Goal: Transaction & Acquisition: Purchase product/service

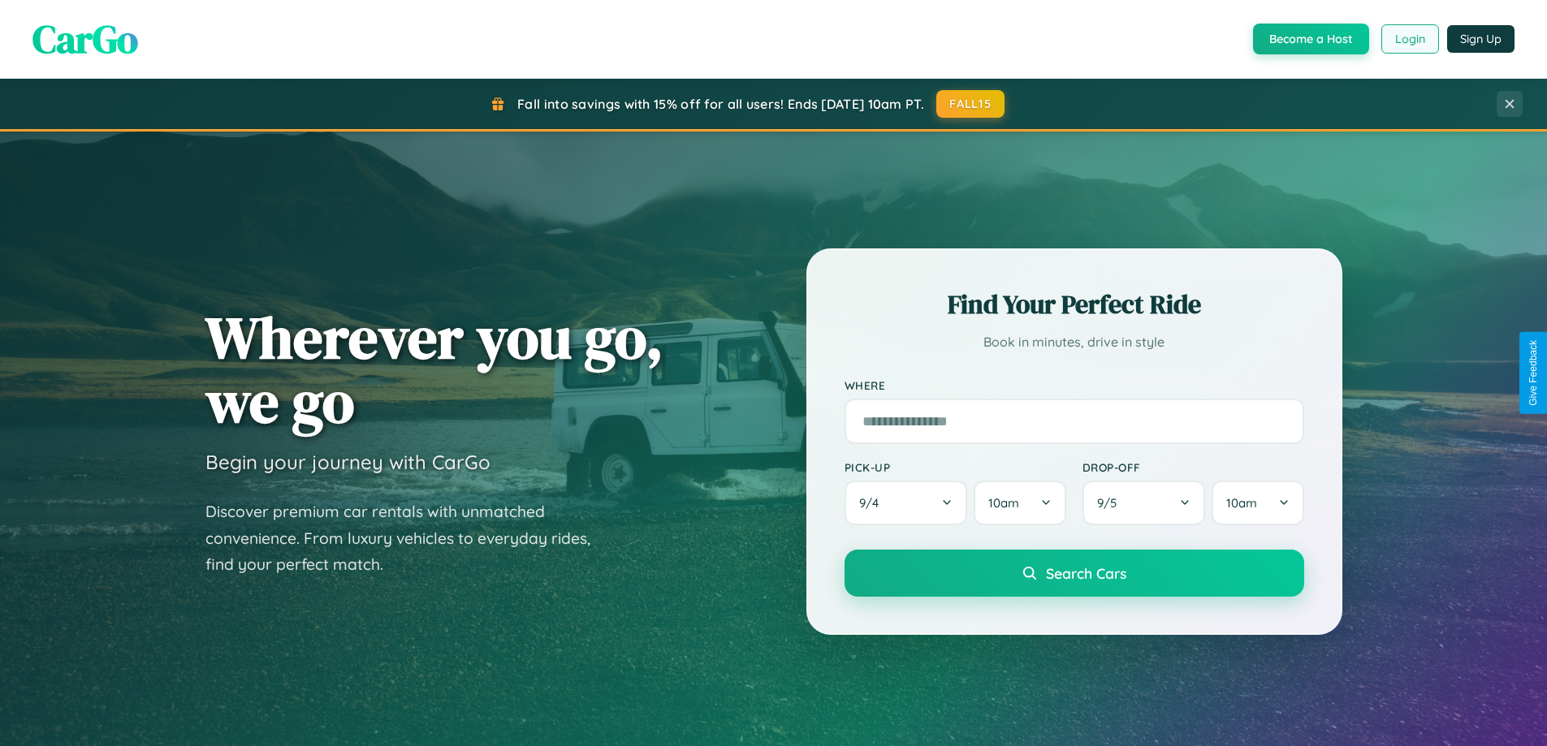
click at [1409, 39] on button "Login" at bounding box center [1410, 38] width 58 height 29
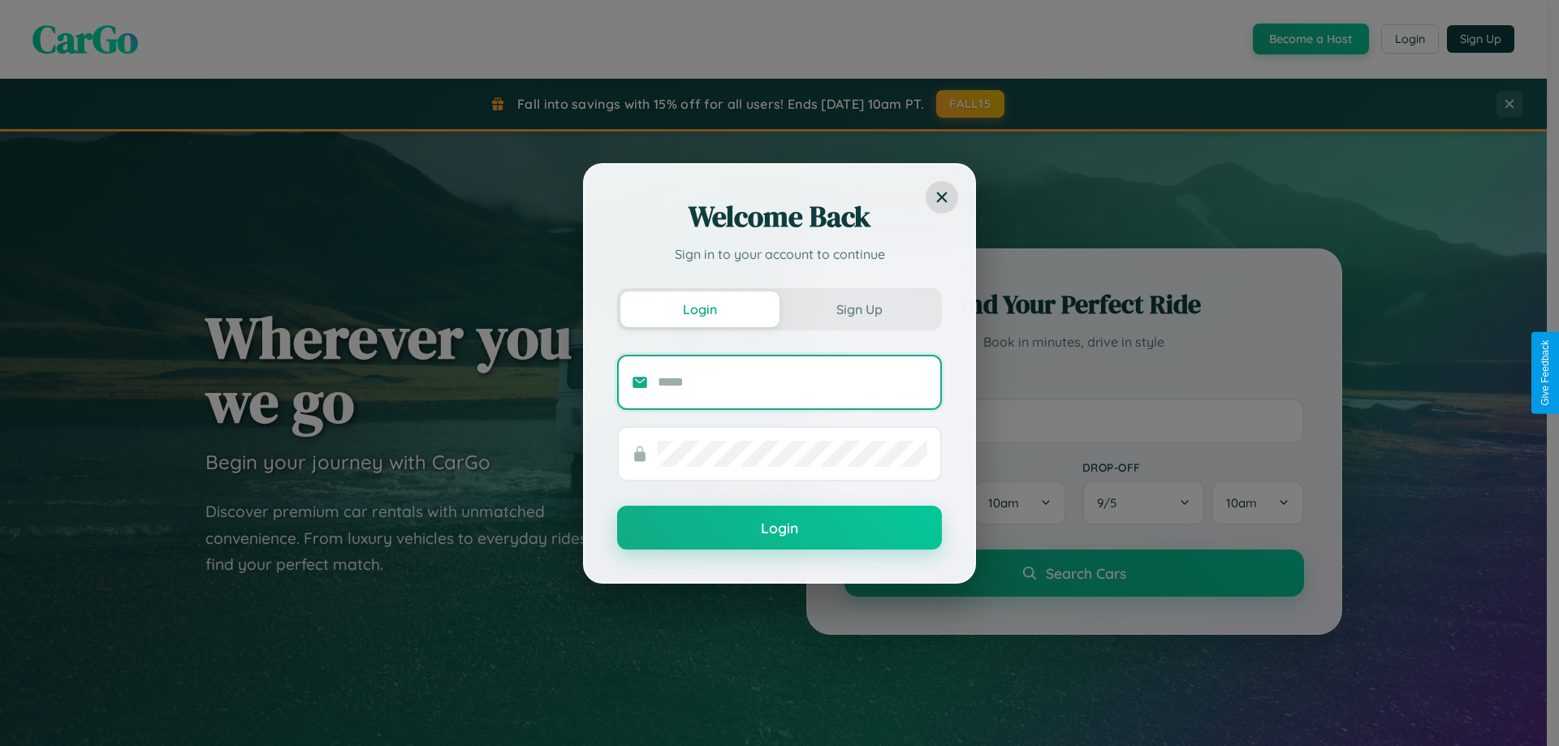
click at [792, 382] on input "text" at bounding box center [793, 382] width 270 height 26
type input "**********"
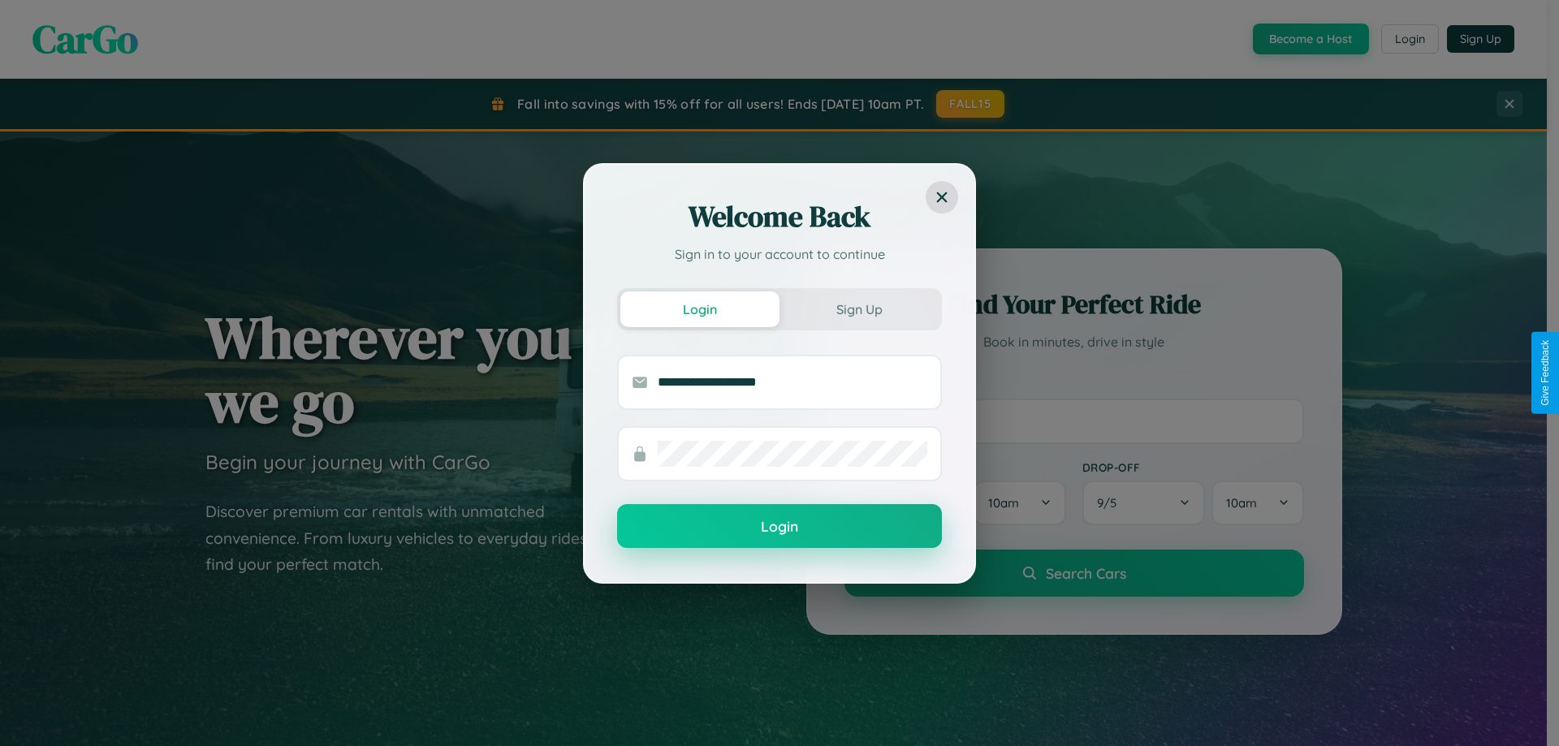
click at [779, 527] on button "Login" at bounding box center [779, 526] width 325 height 44
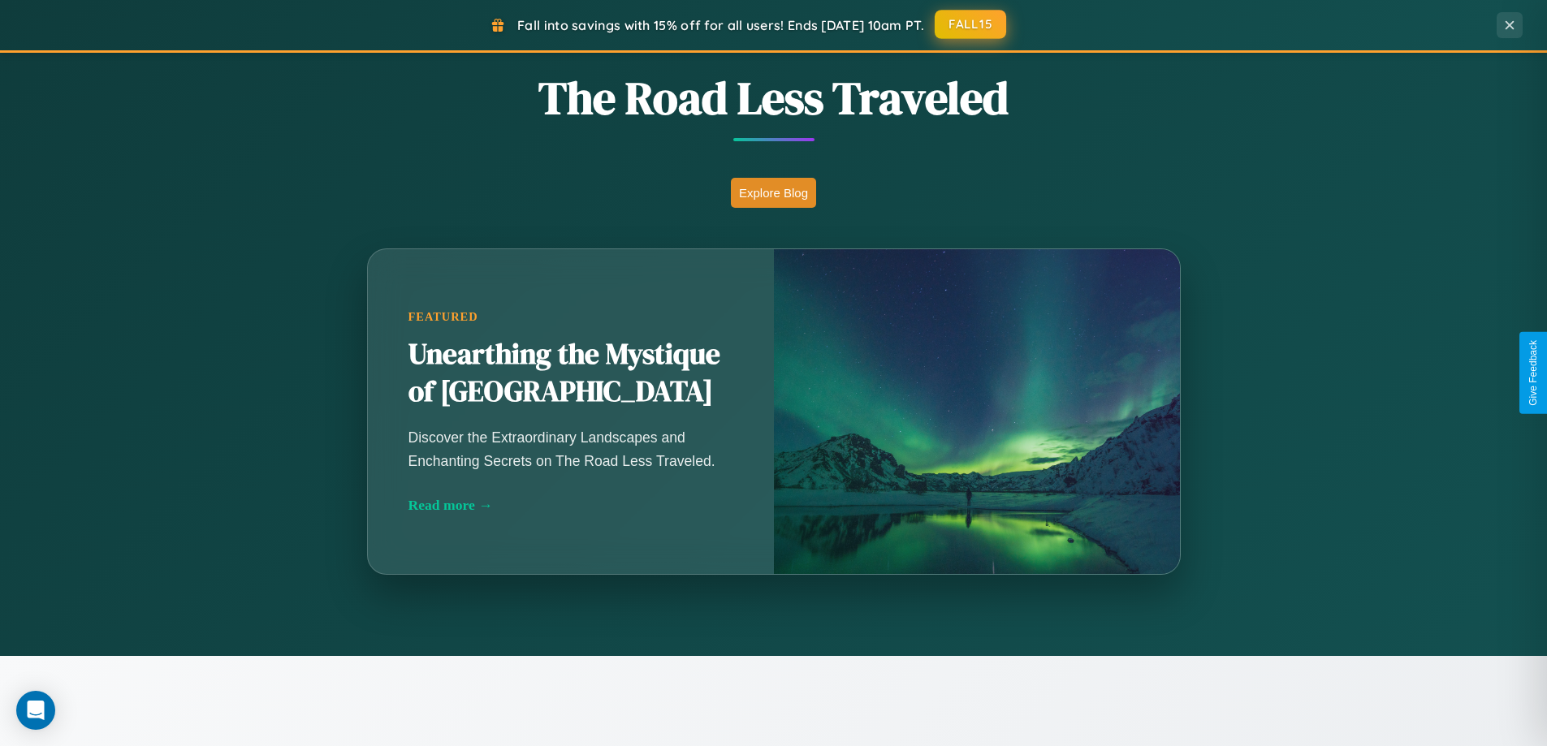
scroll to position [551, 0]
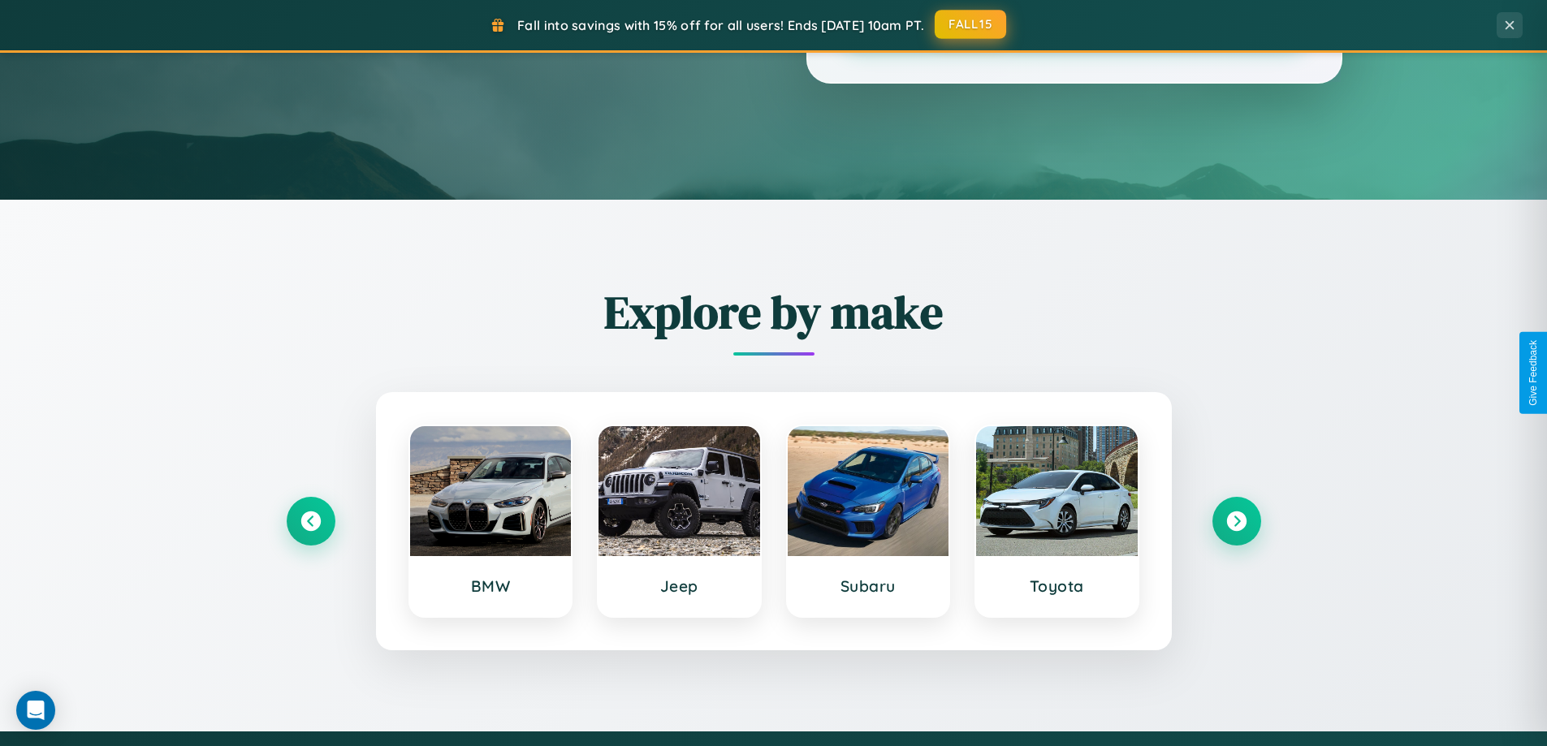
click at [971, 24] on button "FALL15" at bounding box center [970, 24] width 71 height 29
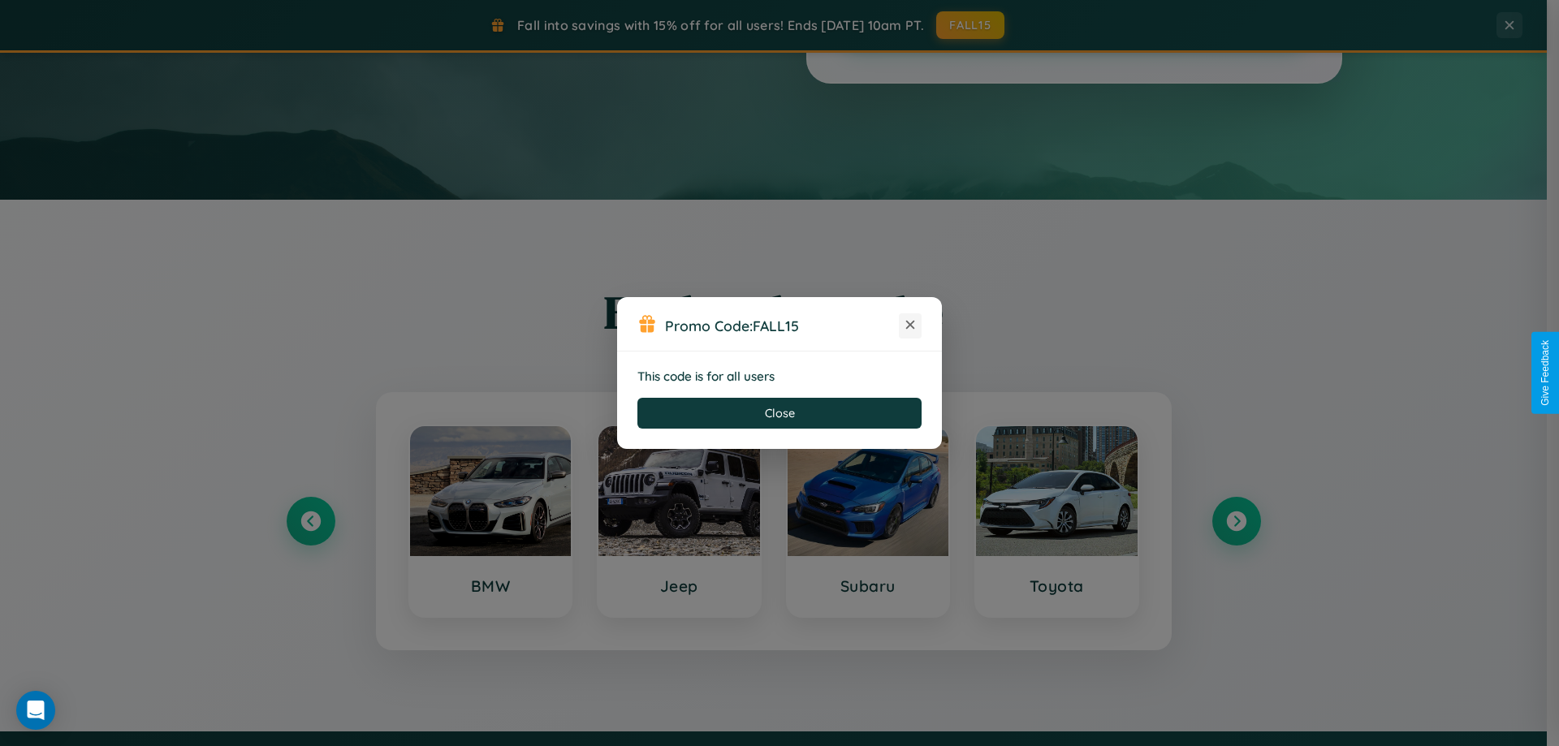
click at [910, 326] on icon at bounding box center [910, 325] width 16 height 16
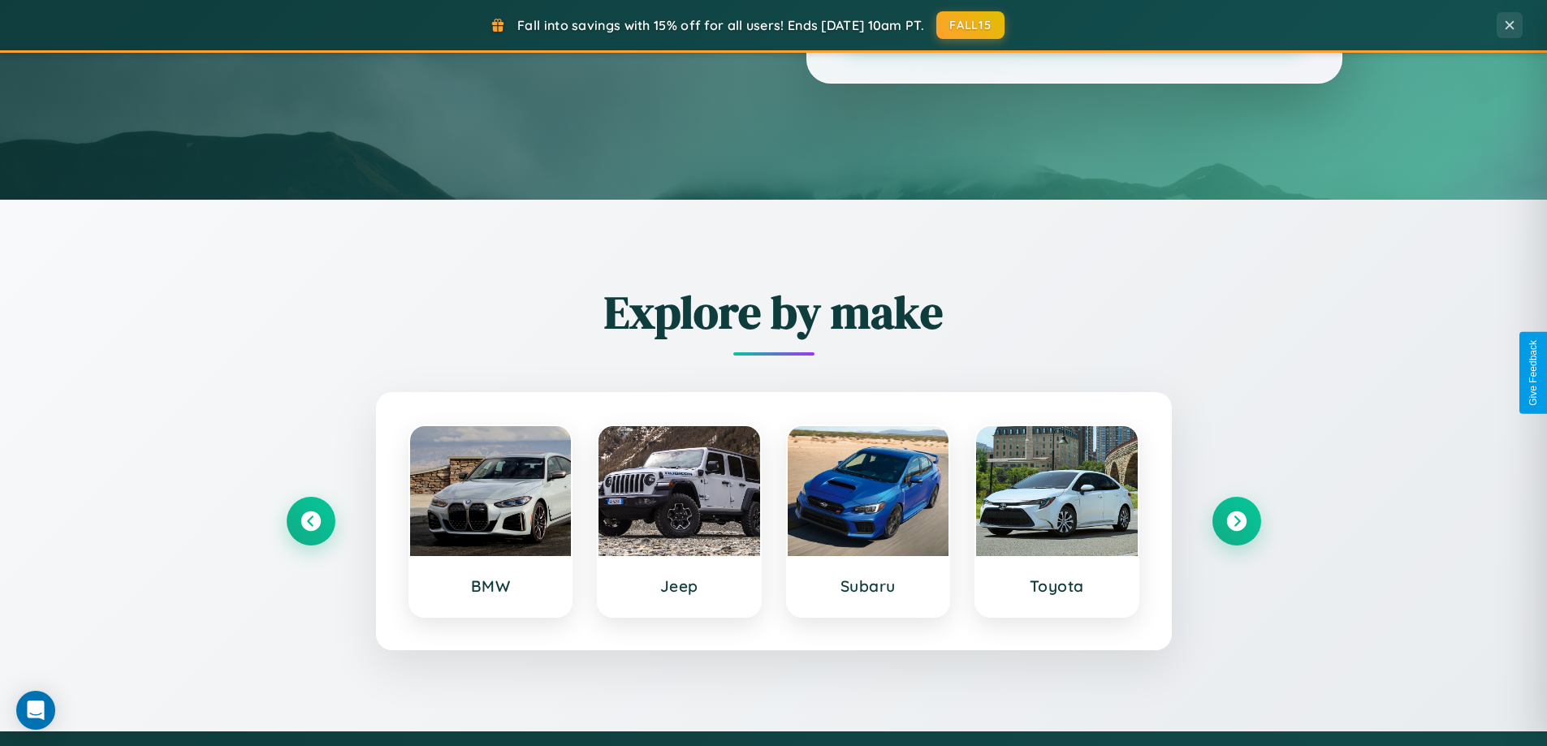
scroll to position [700, 0]
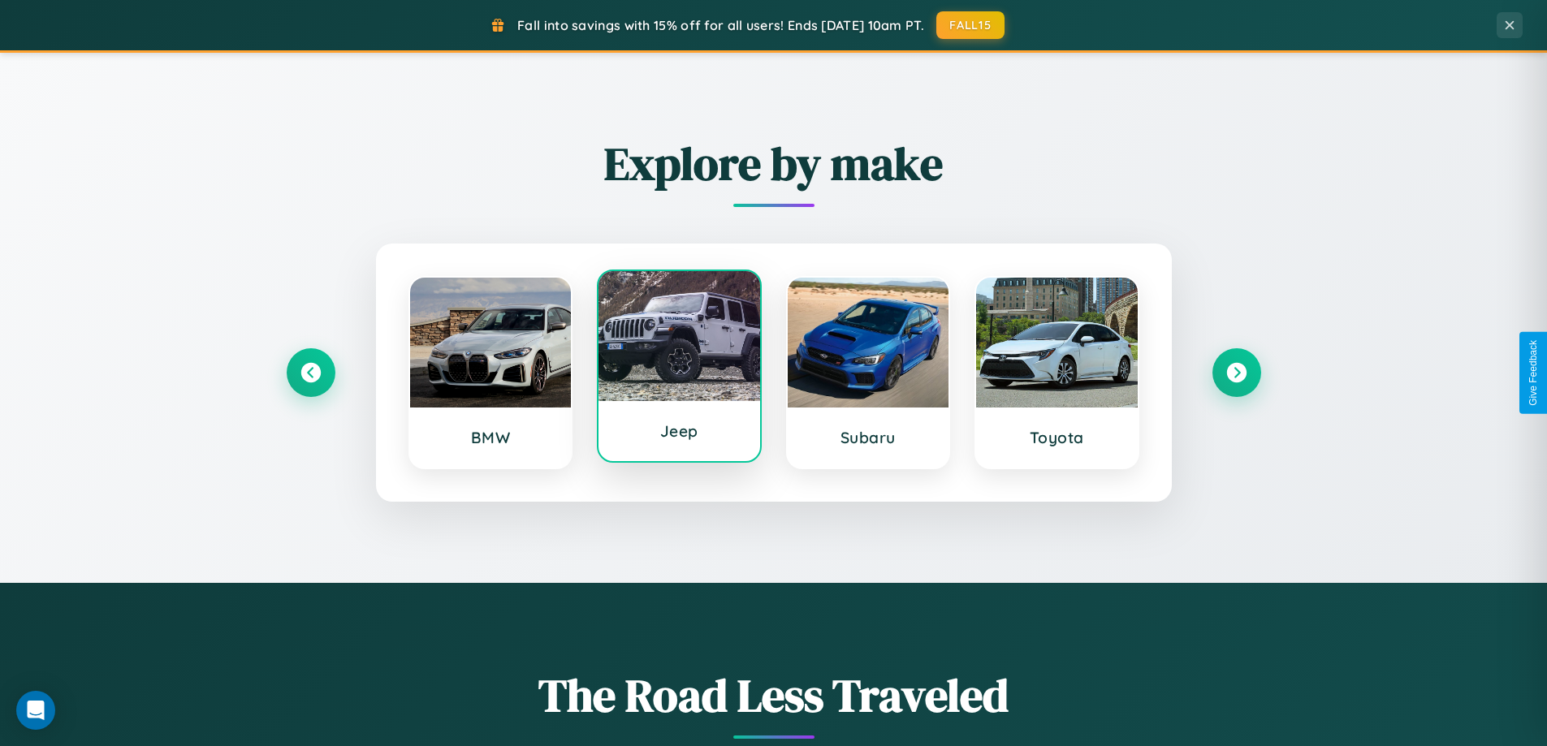
click at [679, 366] on div at bounding box center [679, 336] width 162 height 130
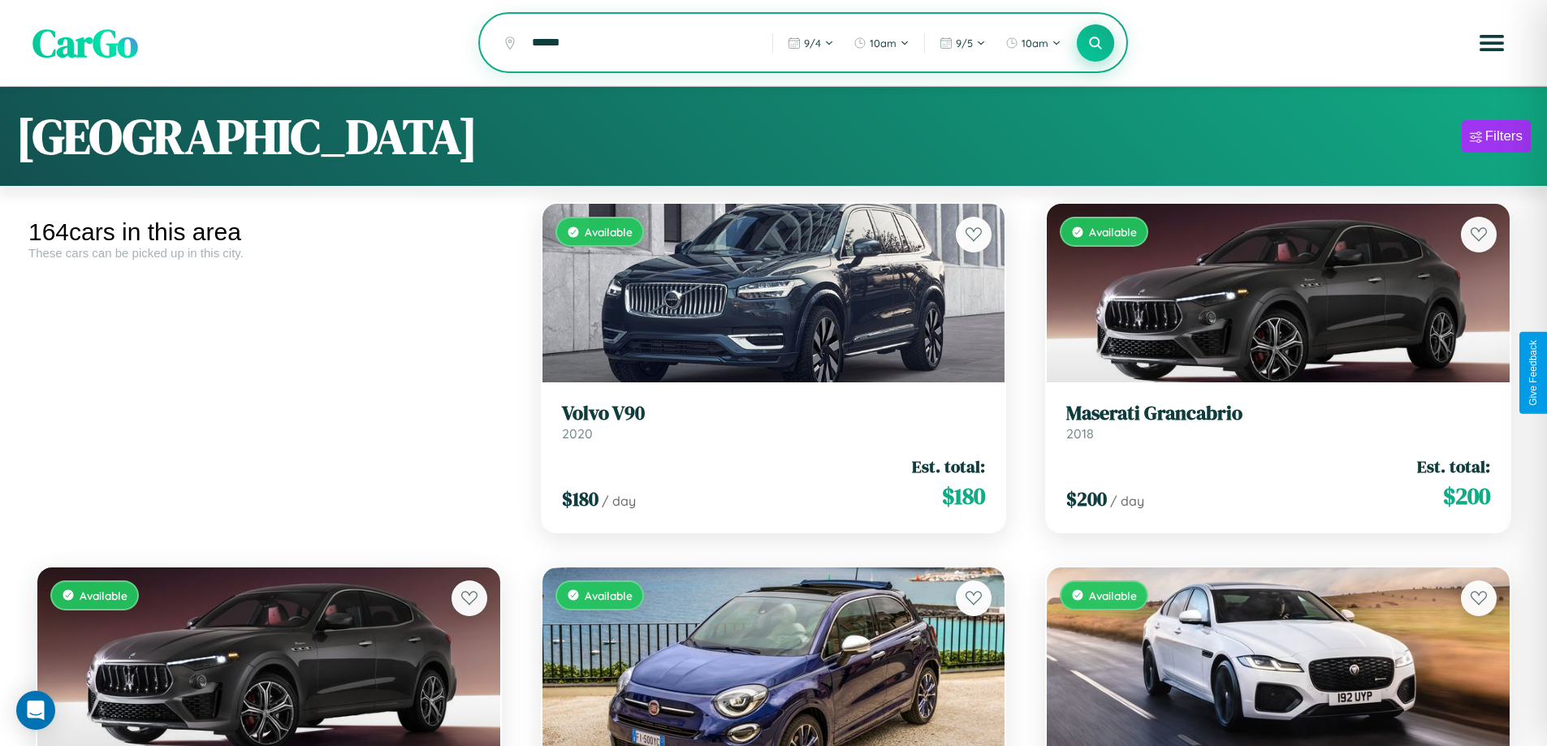
click at [1095, 44] on icon at bounding box center [1095, 42] width 15 height 15
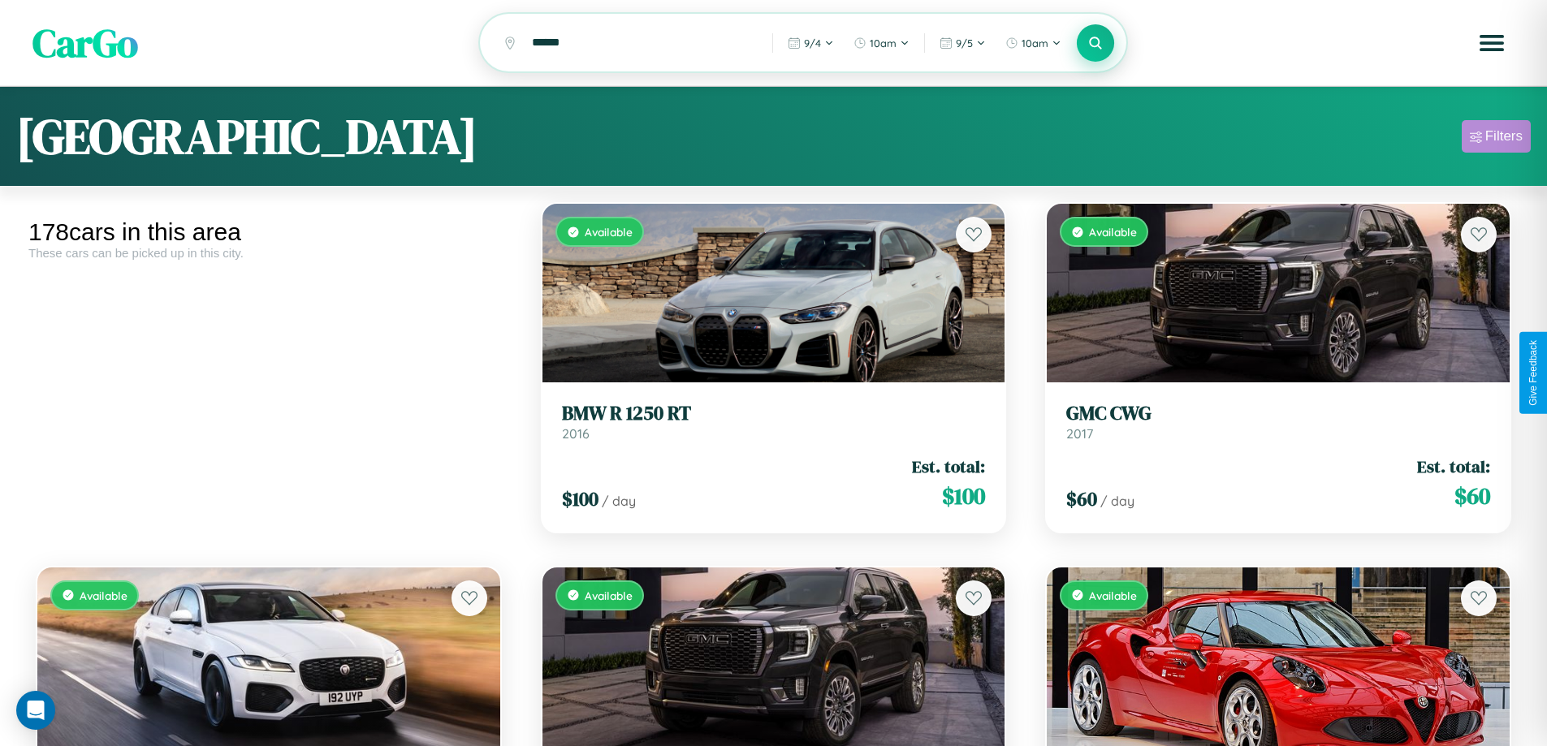
click at [1496, 139] on div "Filters" at bounding box center [1503, 136] width 37 height 16
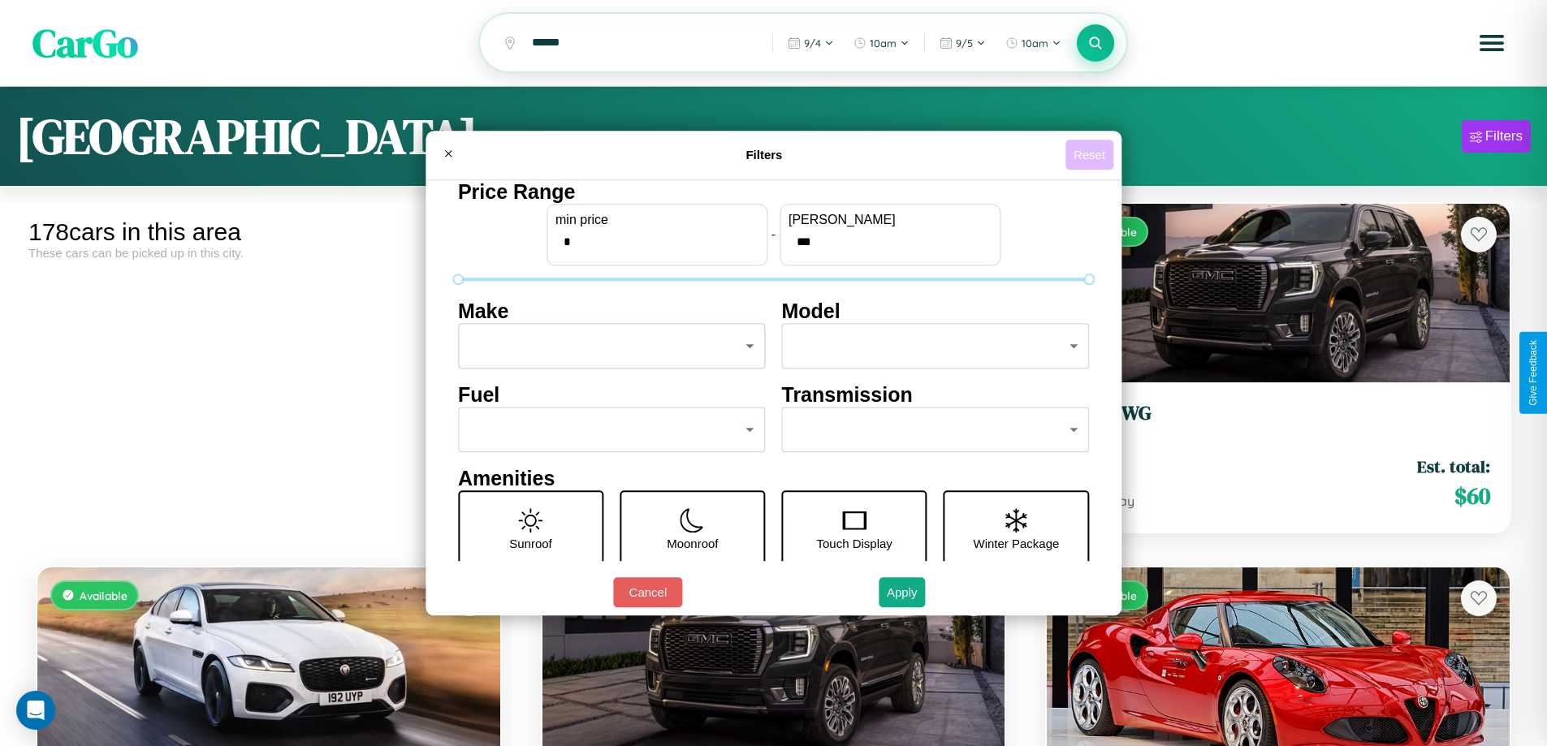
click at [1091, 154] on button "Reset" at bounding box center [1089, 155] width 48 height 30
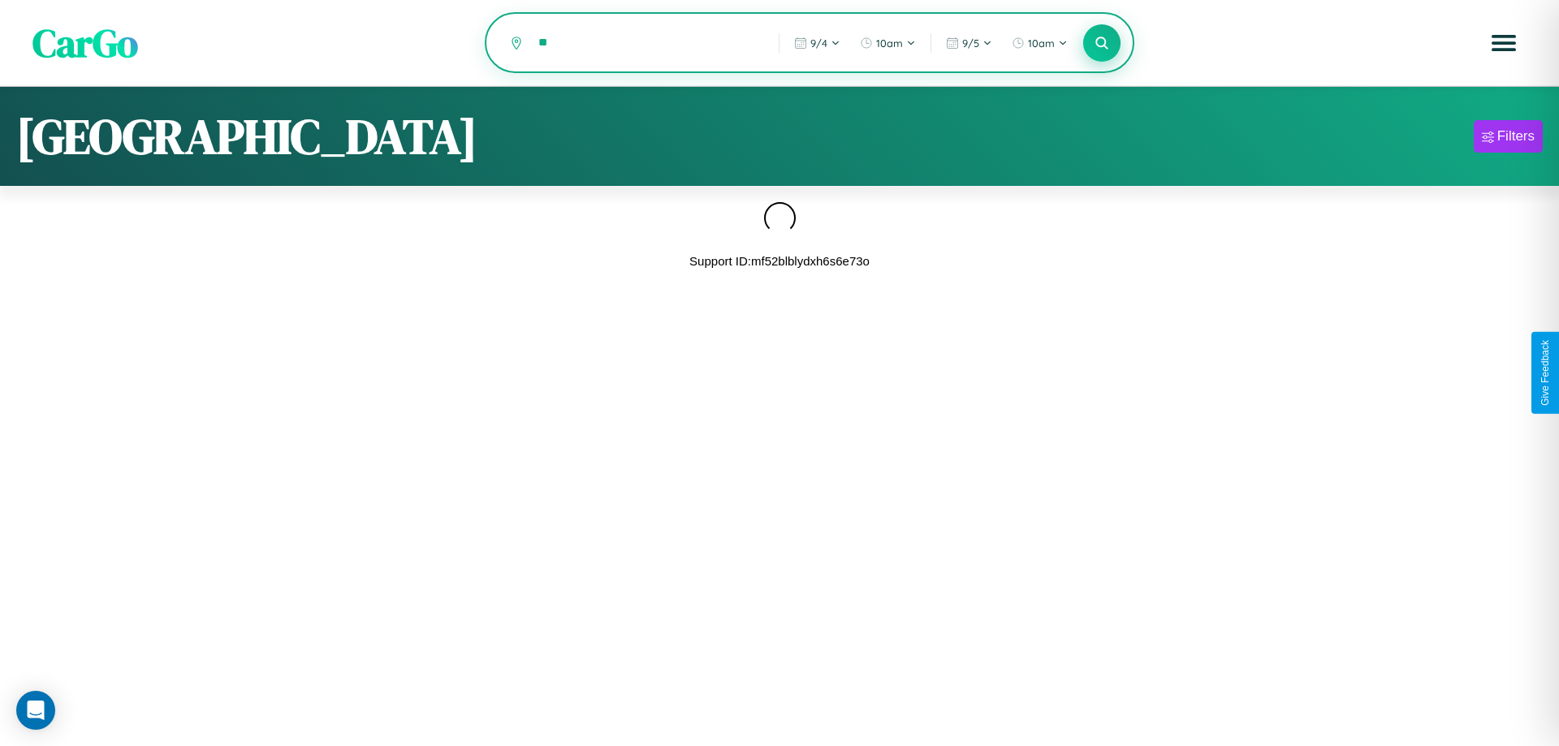
type input "*"
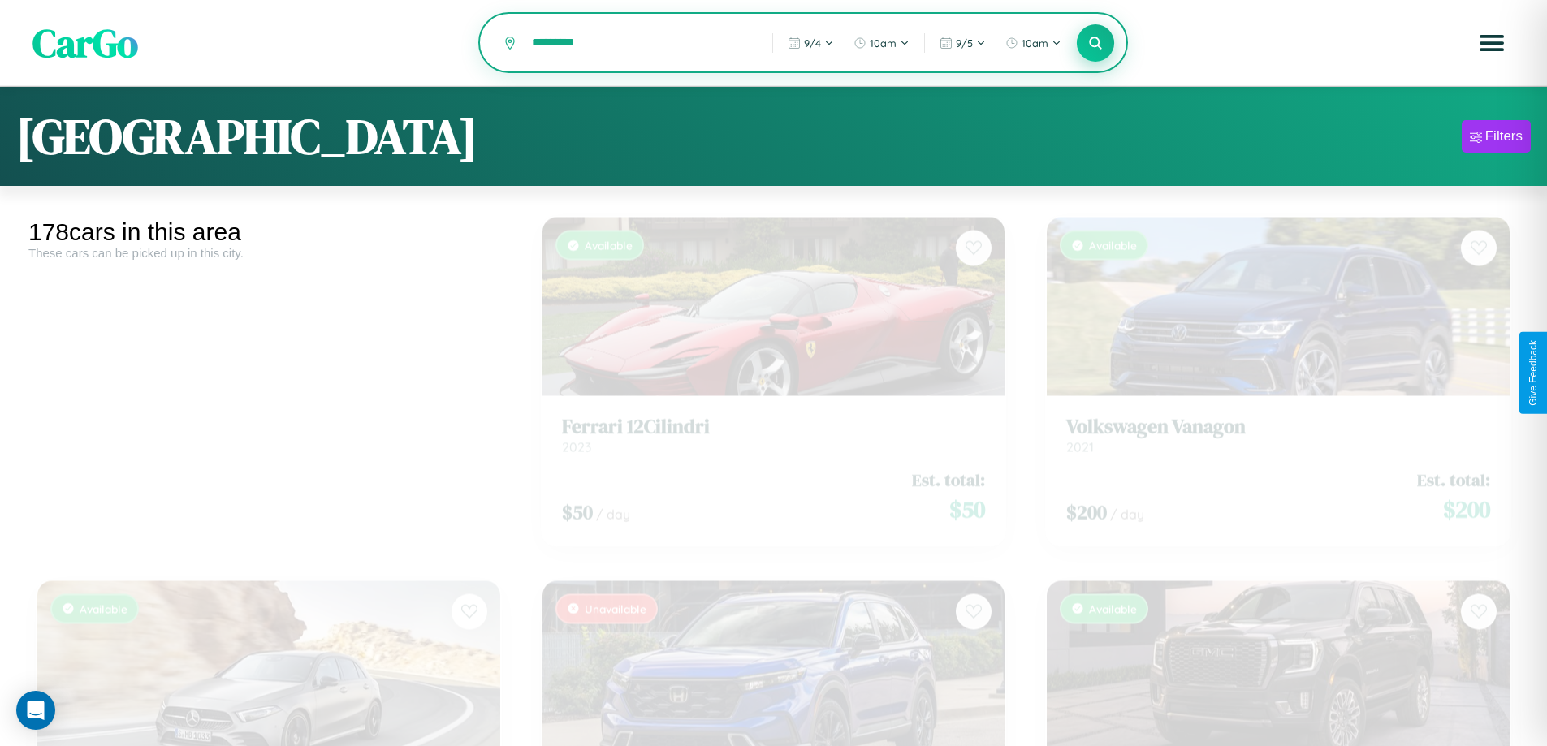
type input "*********"
click at [1095, 44] on icon at bounding box center [1095, 42] width 15 height 15
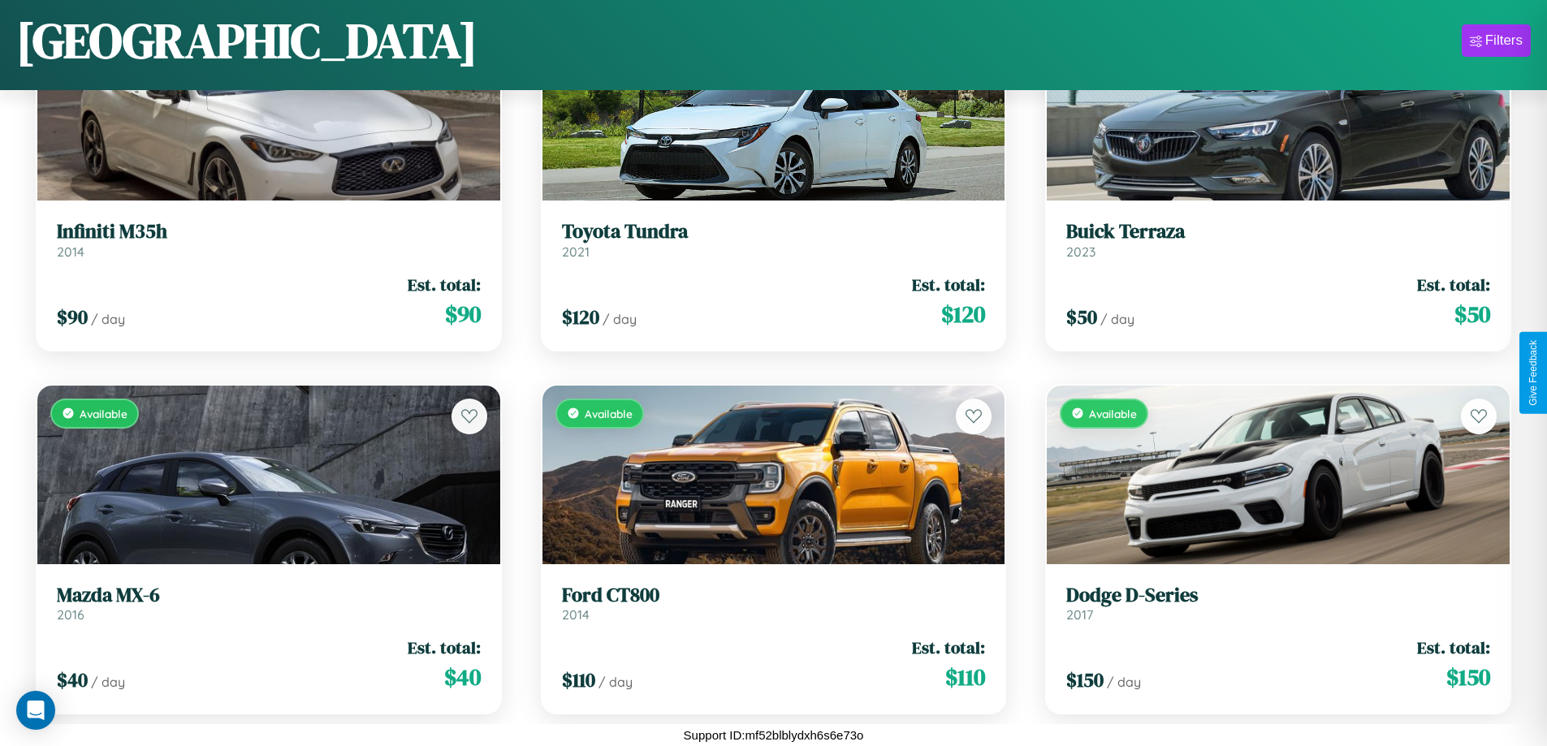
scroll to position [5318, 0]
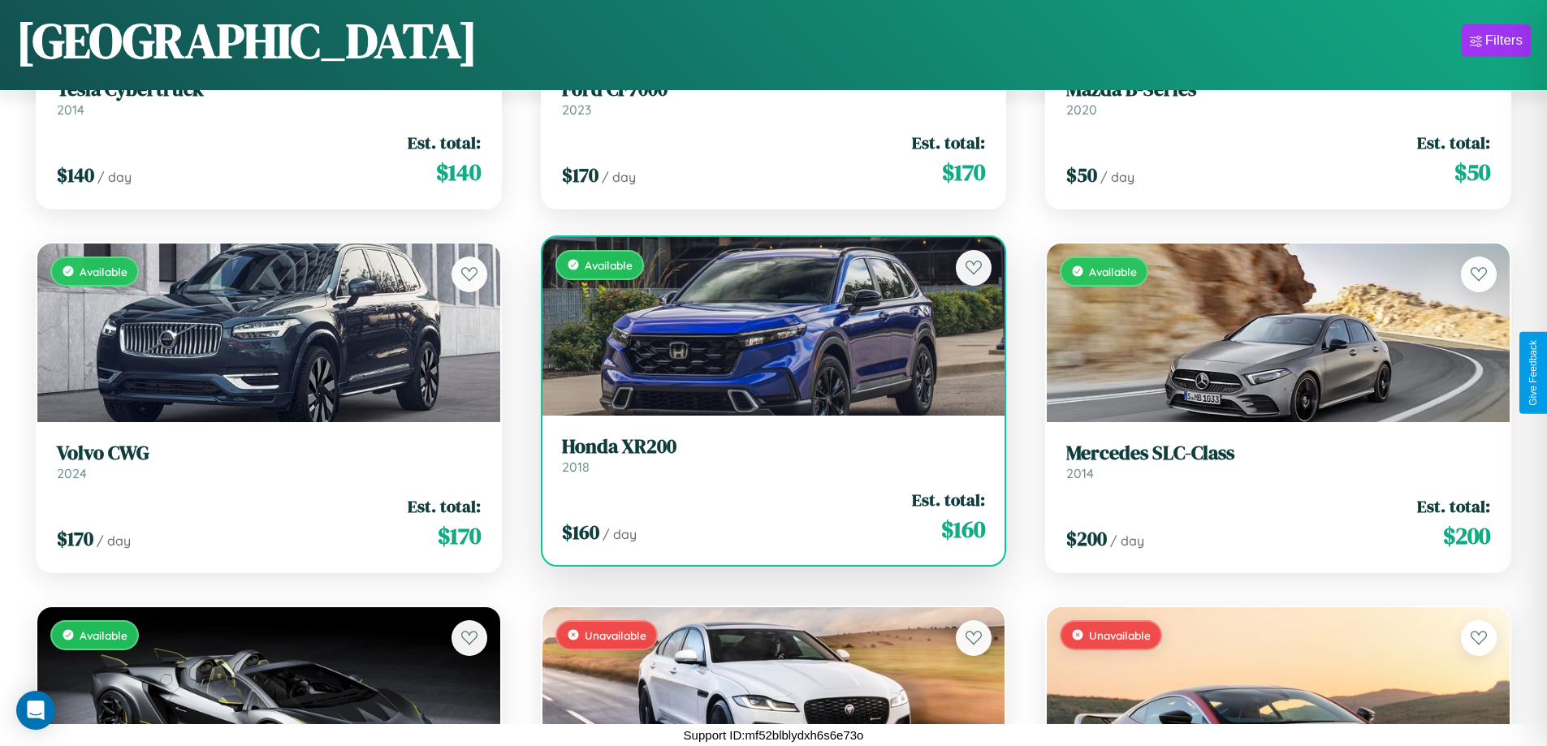
click at [766, 461] on link "Honda XR200 2018" at bounding box center [774, 455] width 424 height 40
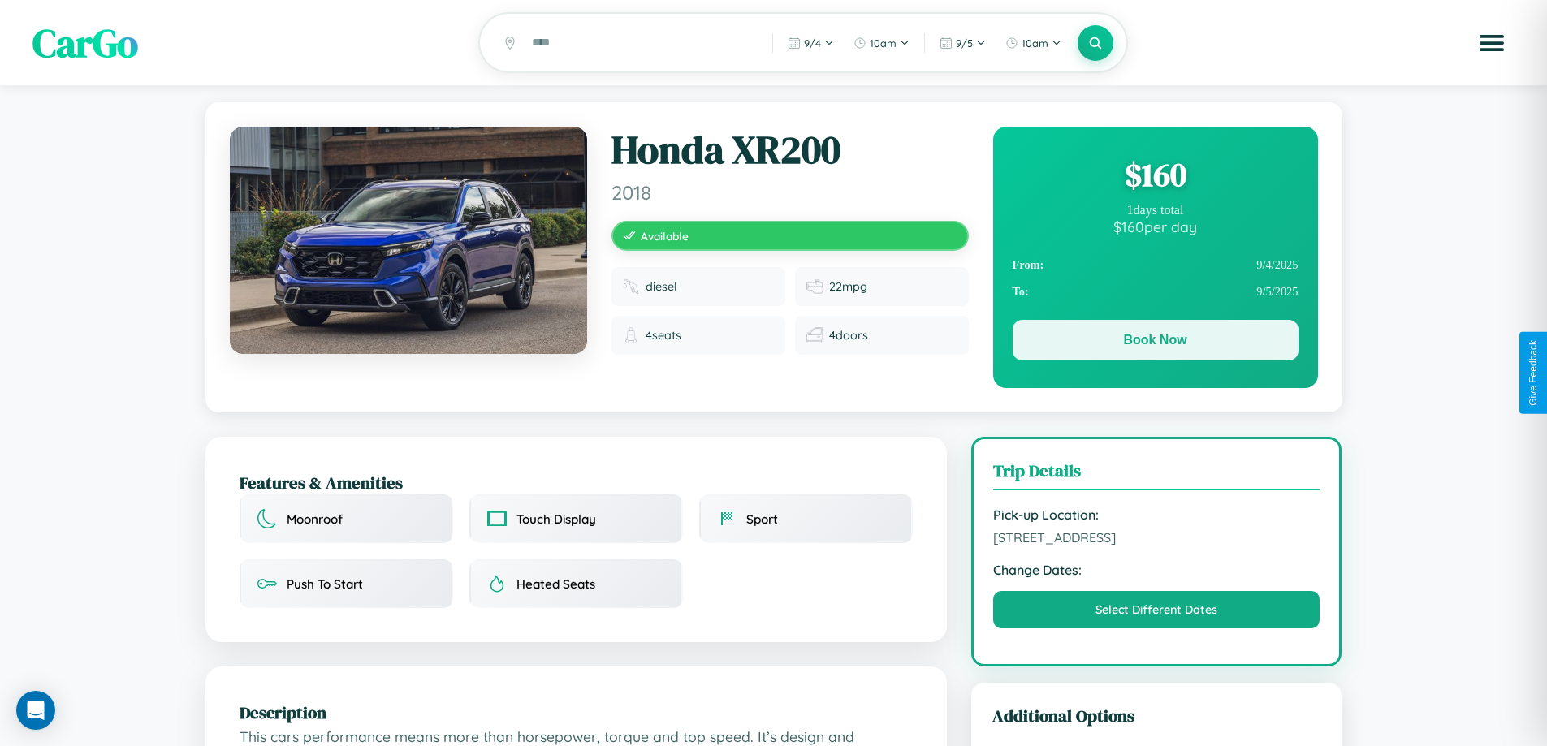
click at [1155, 343] on button "Book Now" at bounding box center [1155, 340] width 286 height 41
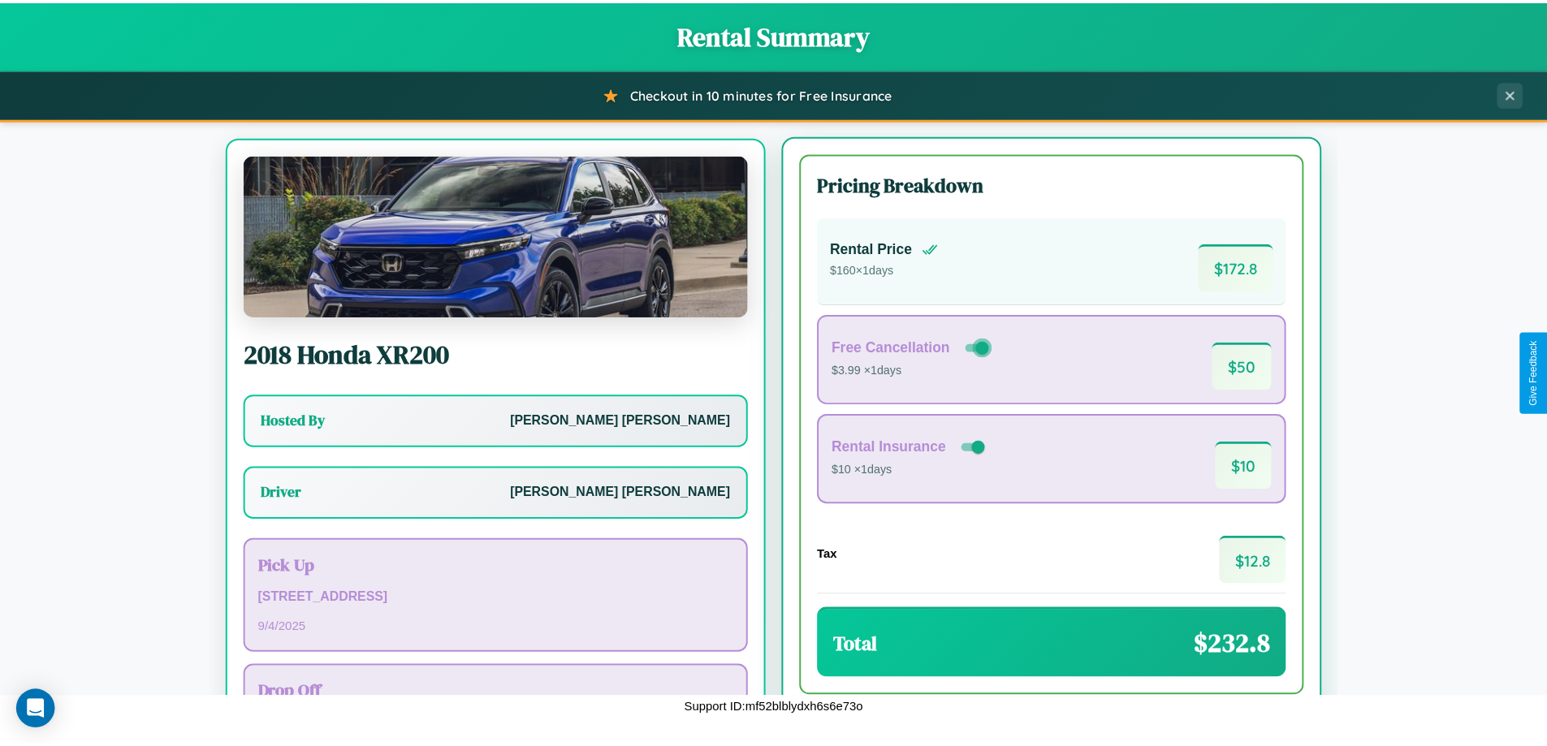
scroll to position [76, 0]
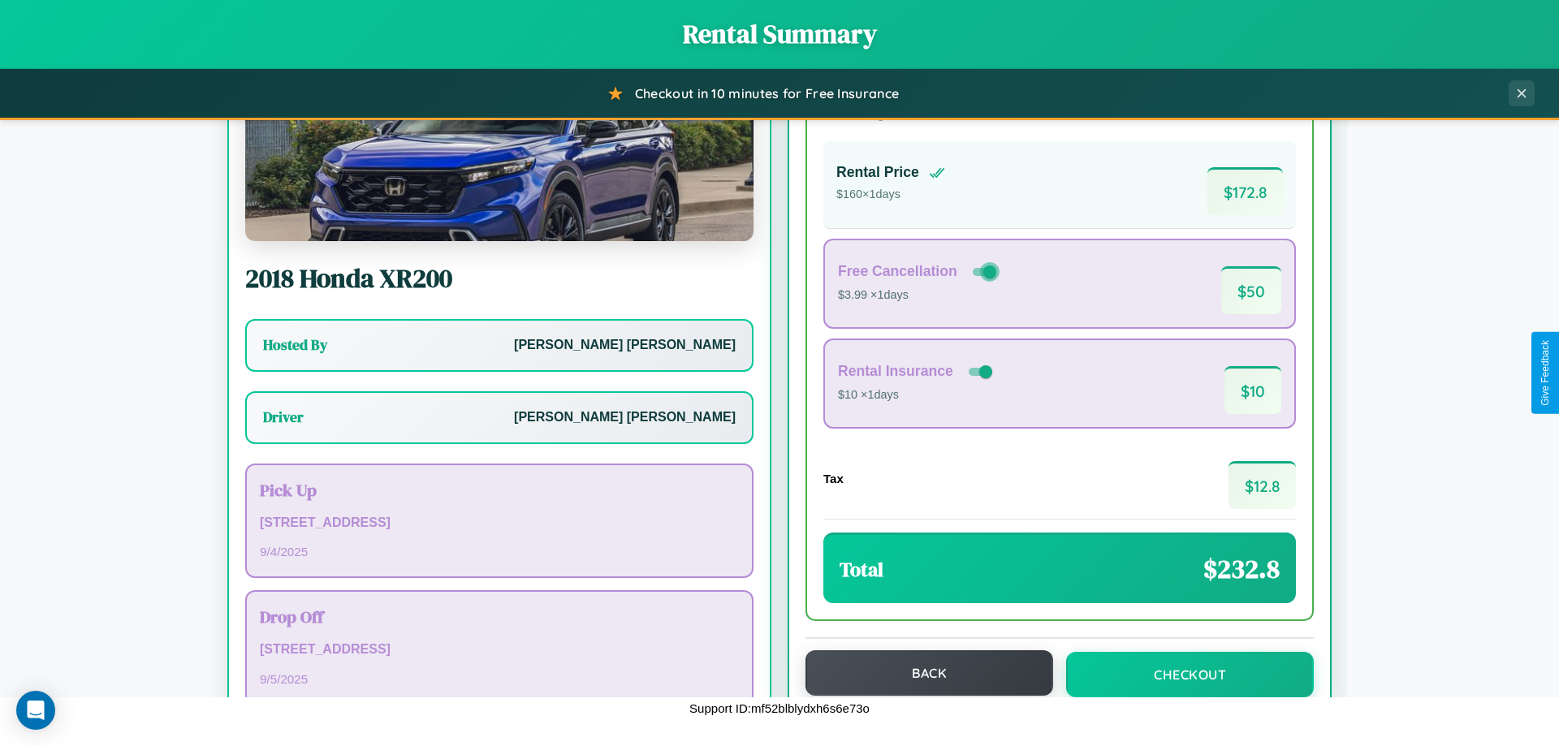
click at [922, 673] on button "Back" at bounding box center [929, 672] width 248 height 45
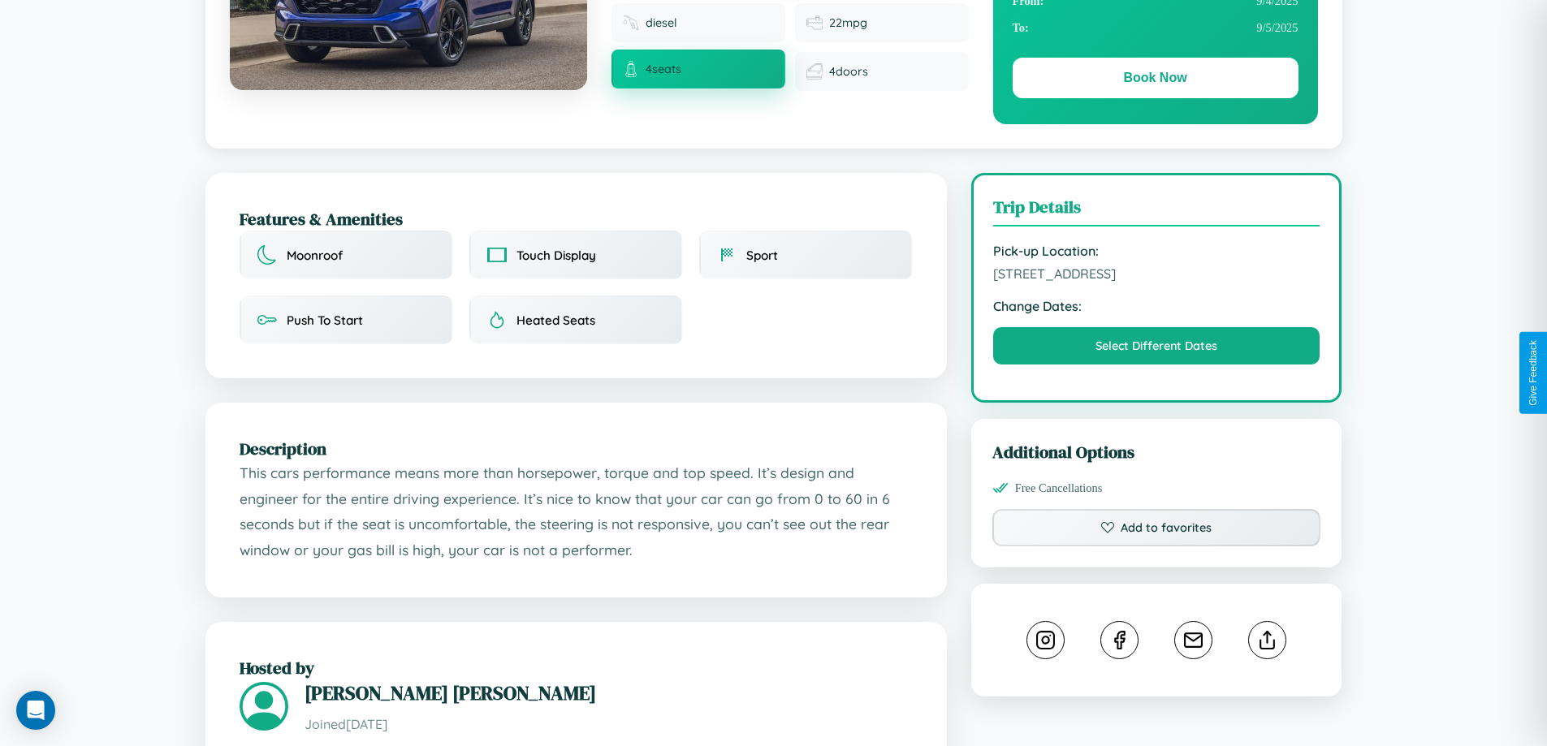
scroll to position [438, 0]
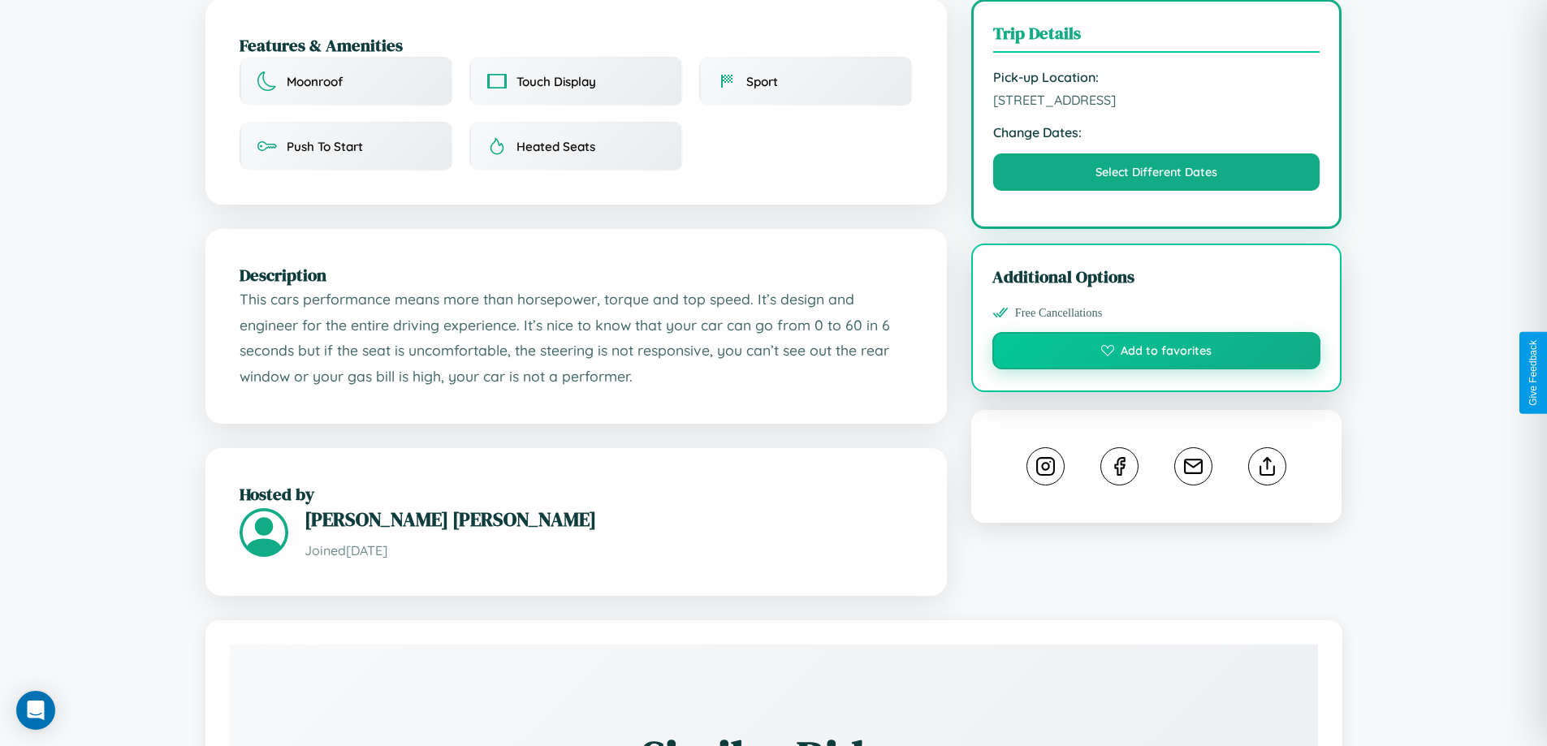
click at [1156, 369] on button "Add to favorites" at bounding box center [1156, 350] width 329 height 37
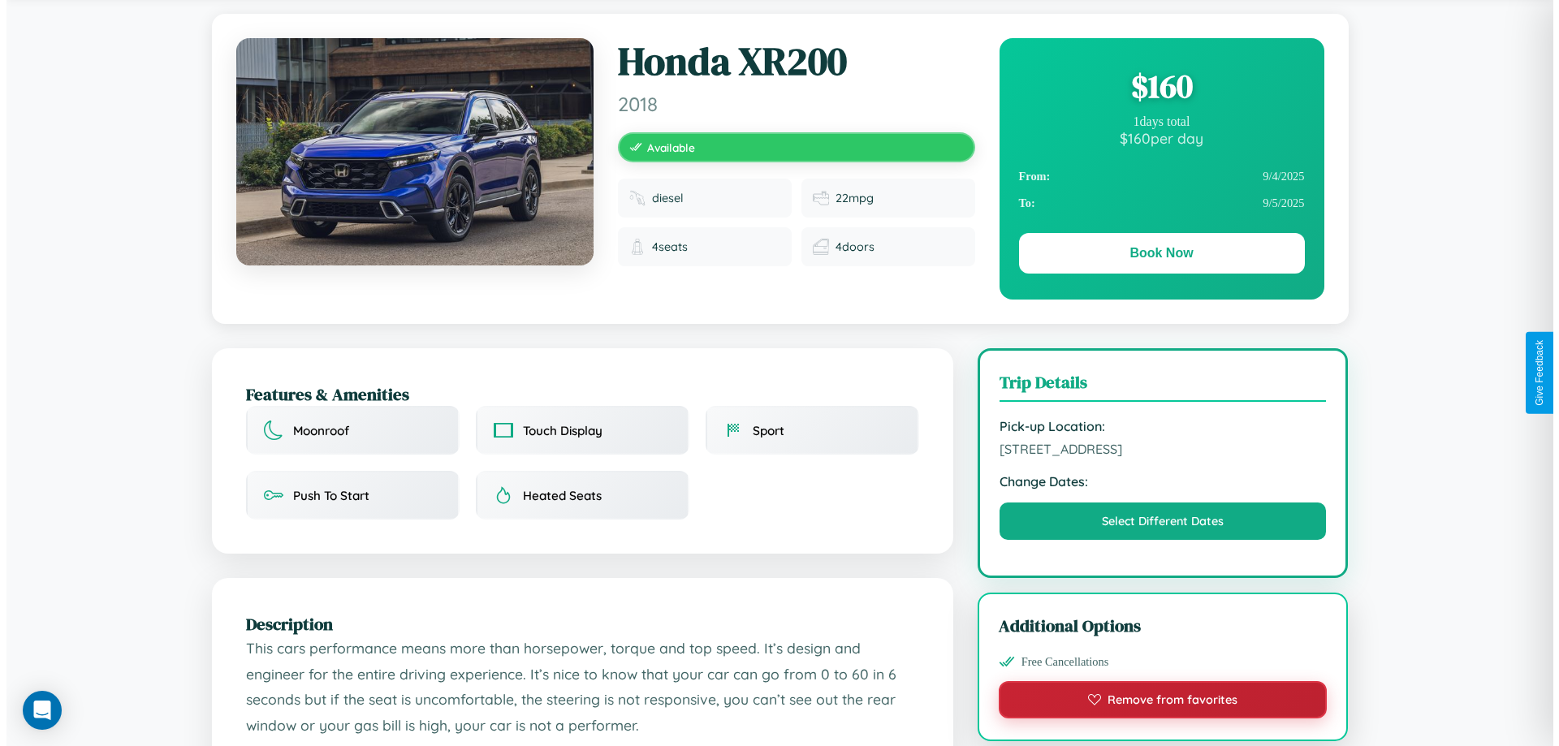
scroll to position [0, 0]
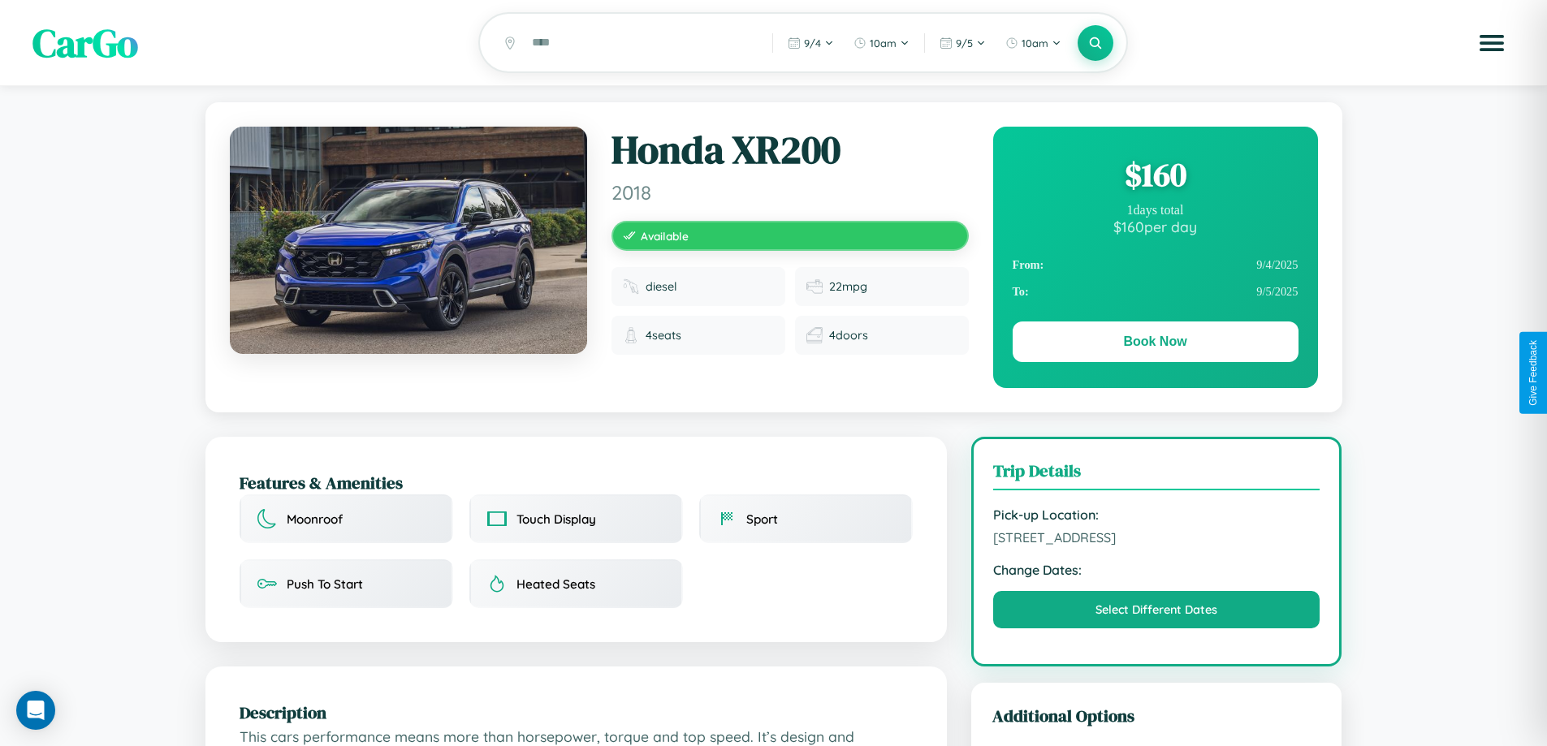
click at [1155, 177] on div "$ 160" at bounding box center [1155, 175] width 286 height 44
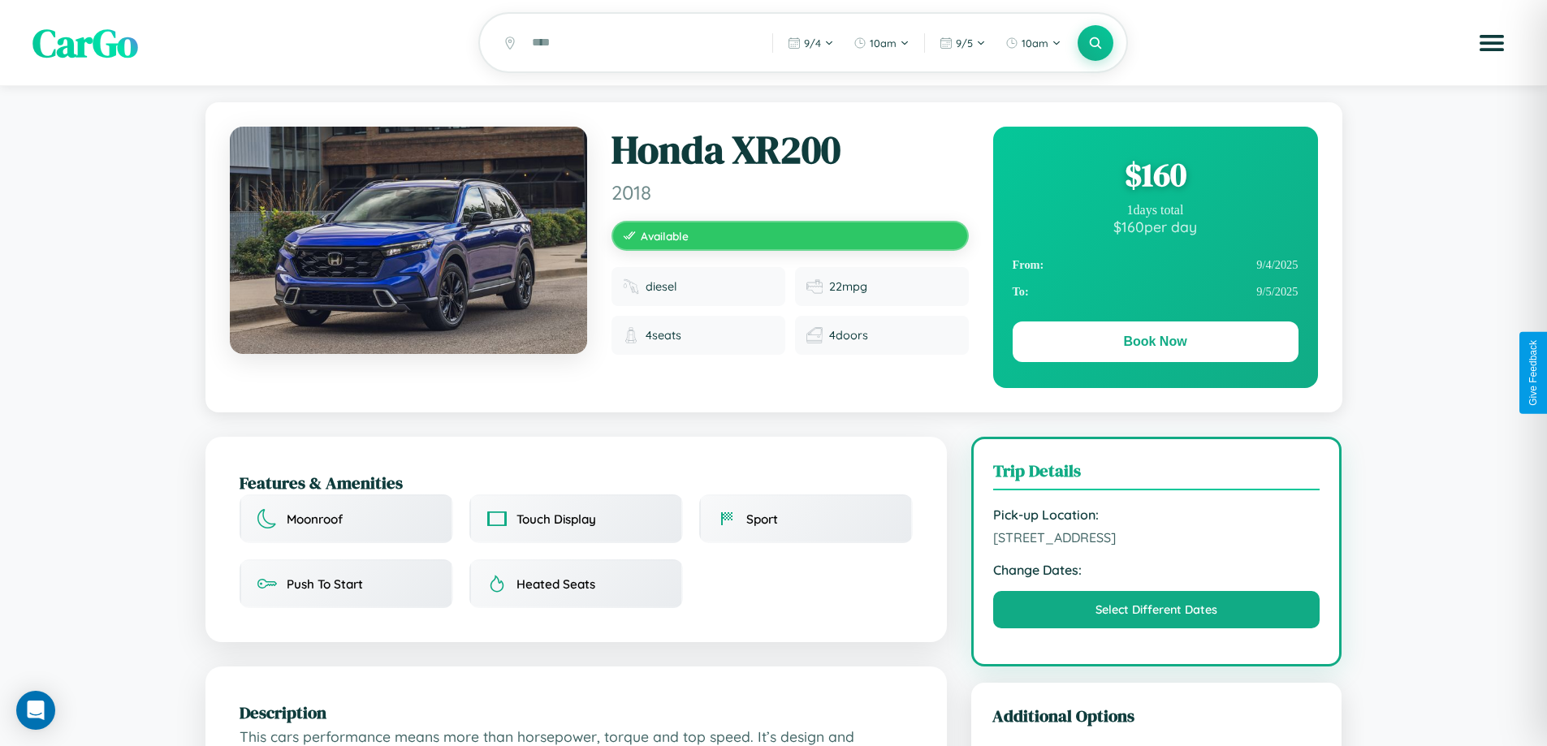
click at [1155, 177] on div "$ 160" at bounding box center [1155, 175] width 286 height 44
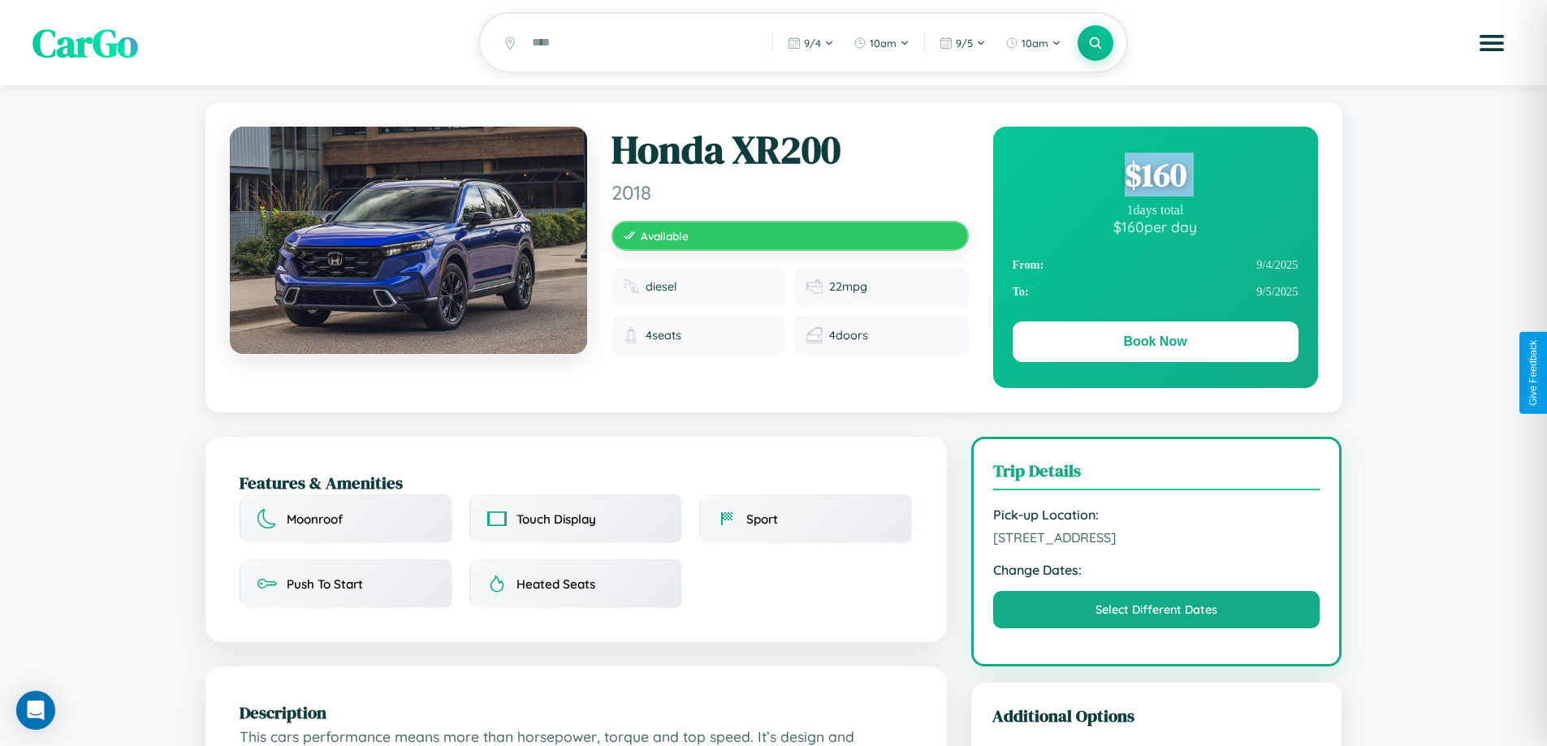
click at [1155, 177] on div "$ 160" at bounding box center [1155, 175] width 286 height 44
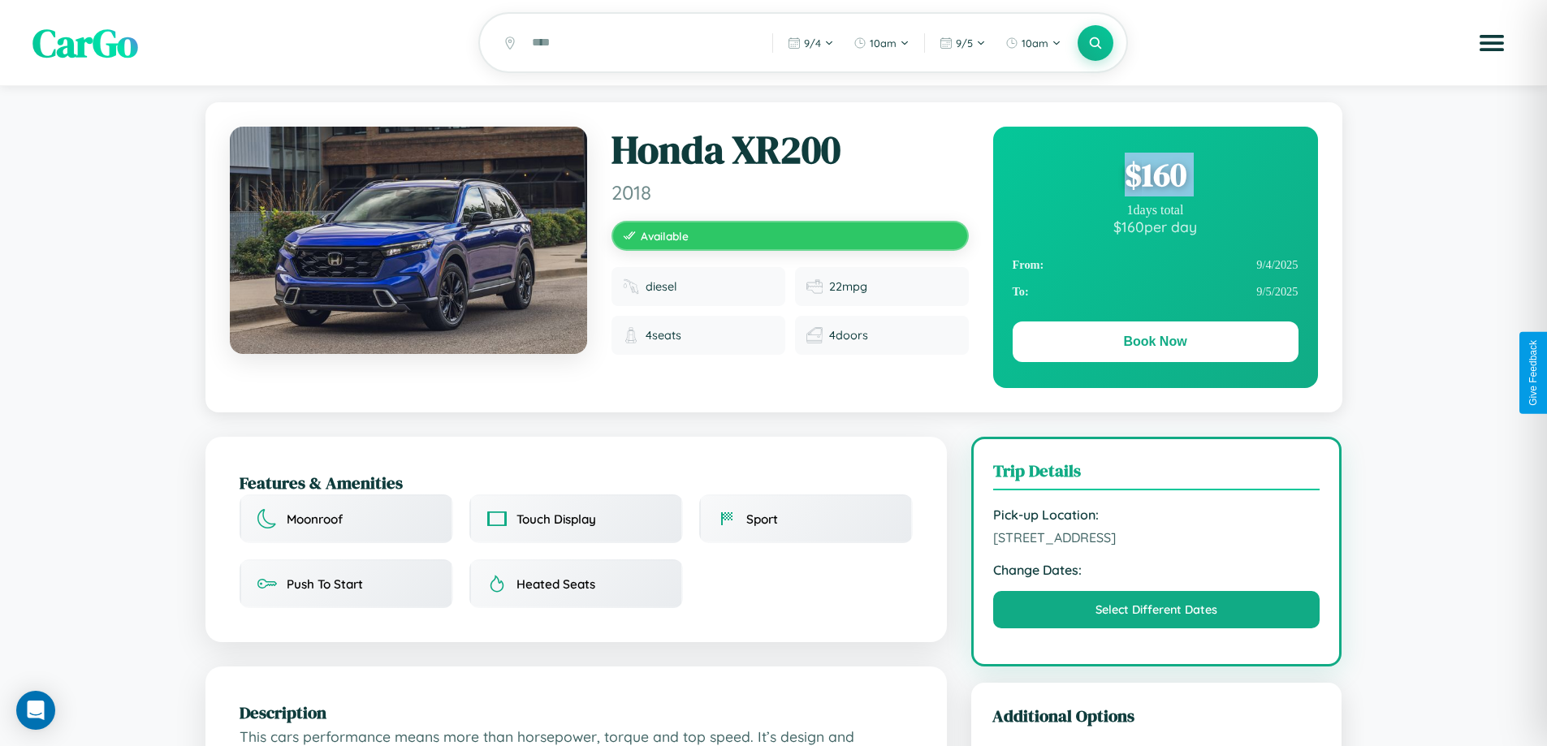
click at [1155, 177] on div "$ 160" at bounding box center [1155, 175] width 286 height 44
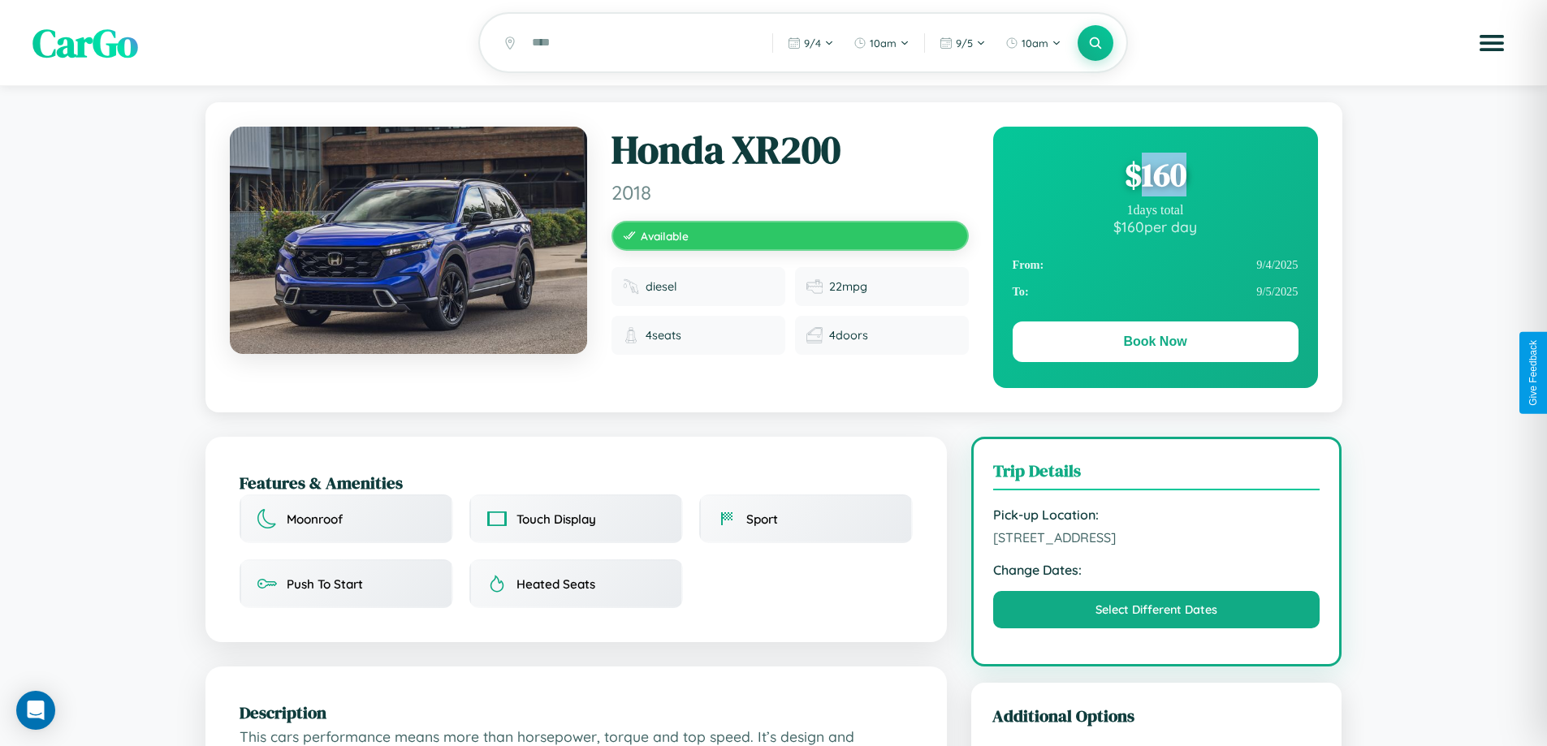
click at [1155, 177] on div "$ 160" at bounding box center [1155, 175] width 286 height 44
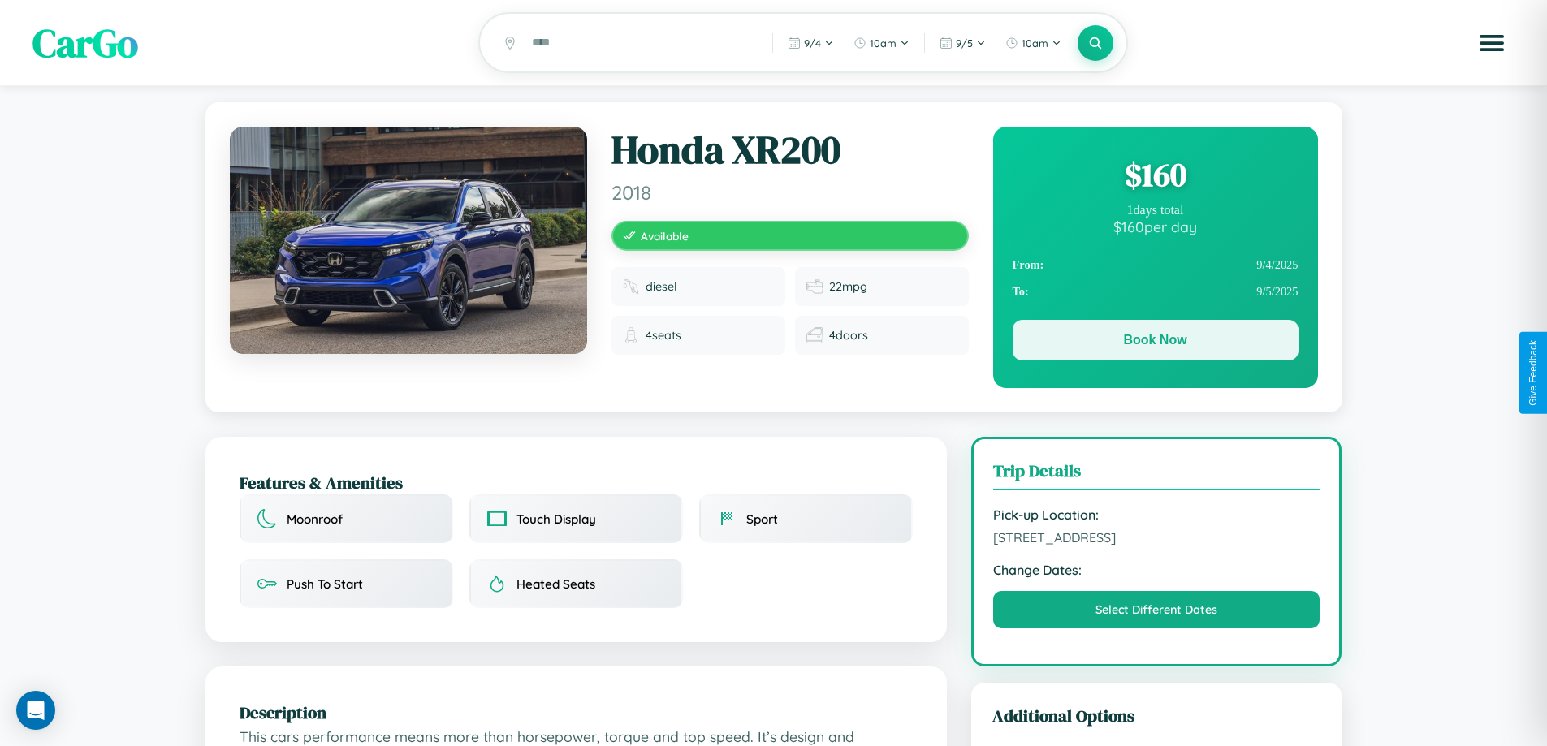
click at [1155, 343] on button "Book Now" at bounding box center [1155, 340] width 286 height 41
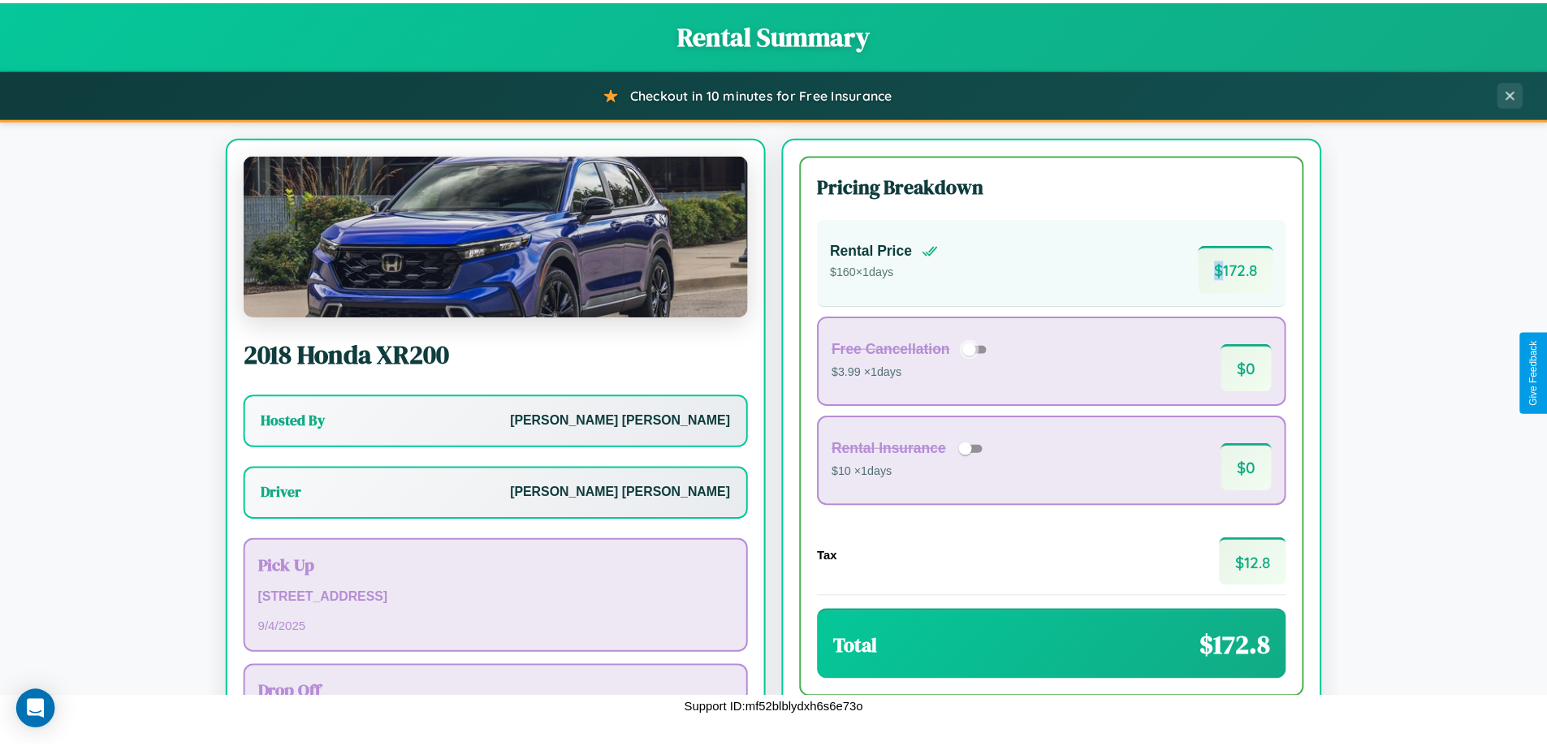
scroll to position [117, 0]
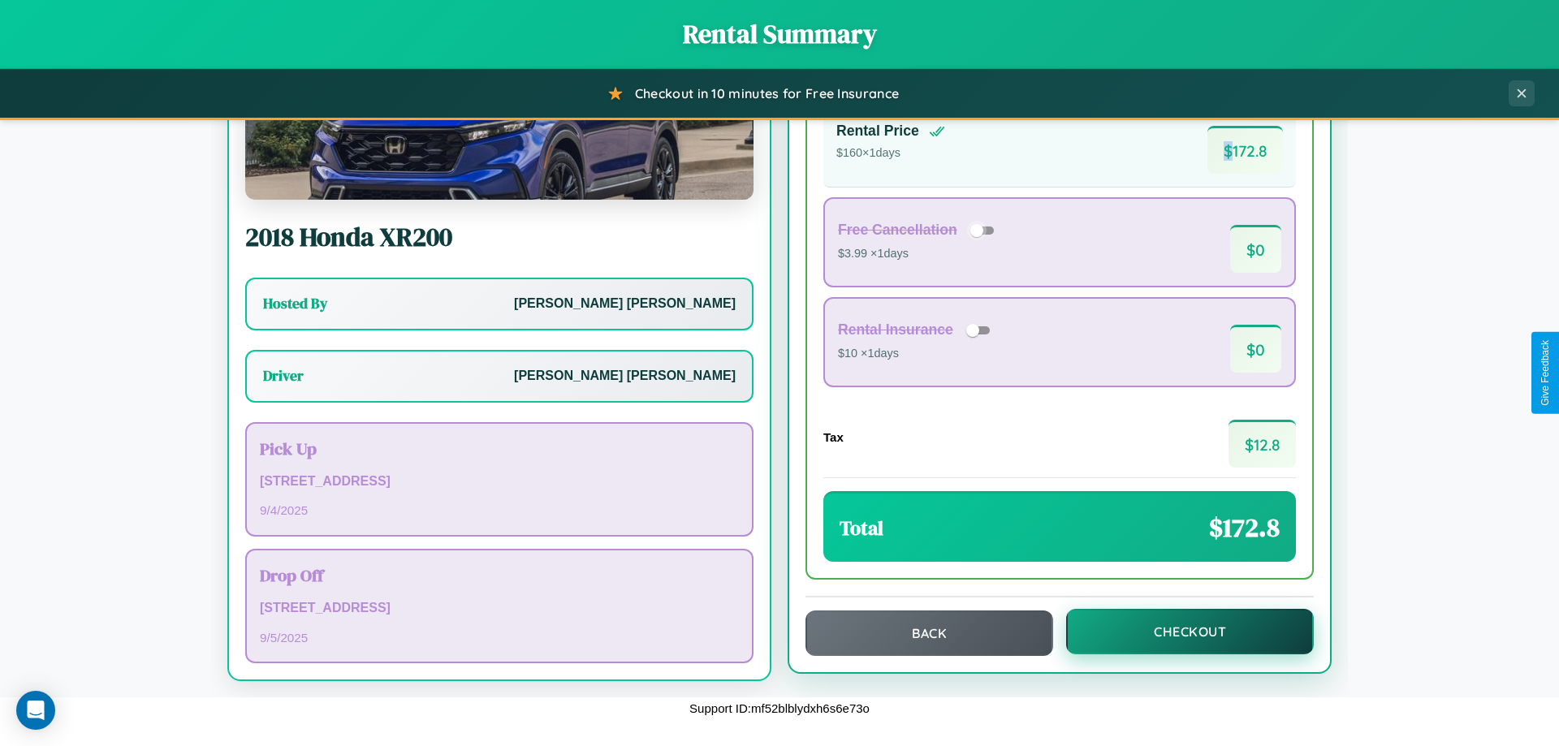
click at [1179, 632] on button "Checkout" at bounding box center [1190, 631] width 248 height 45
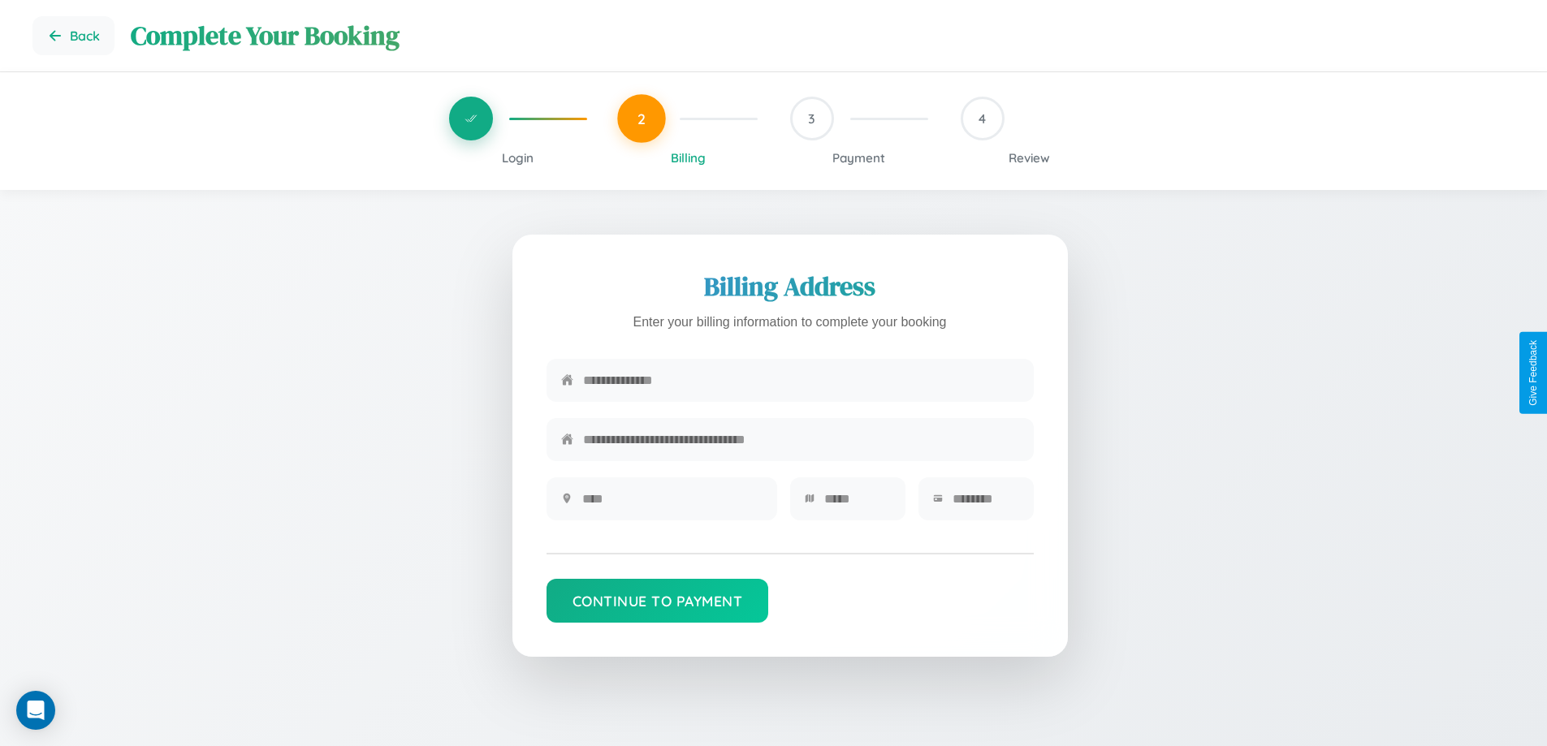
click at [801, 381] on input "text" at bounding box center [801, 380] width 436 height 40
type input "**********"
click at [671, 504] on input "text" at bounding box center [672, 499] width 180 height 40
type input "********"
click at [857, 504] on input "text" at bounding box center [857, 499] width 67 height 40
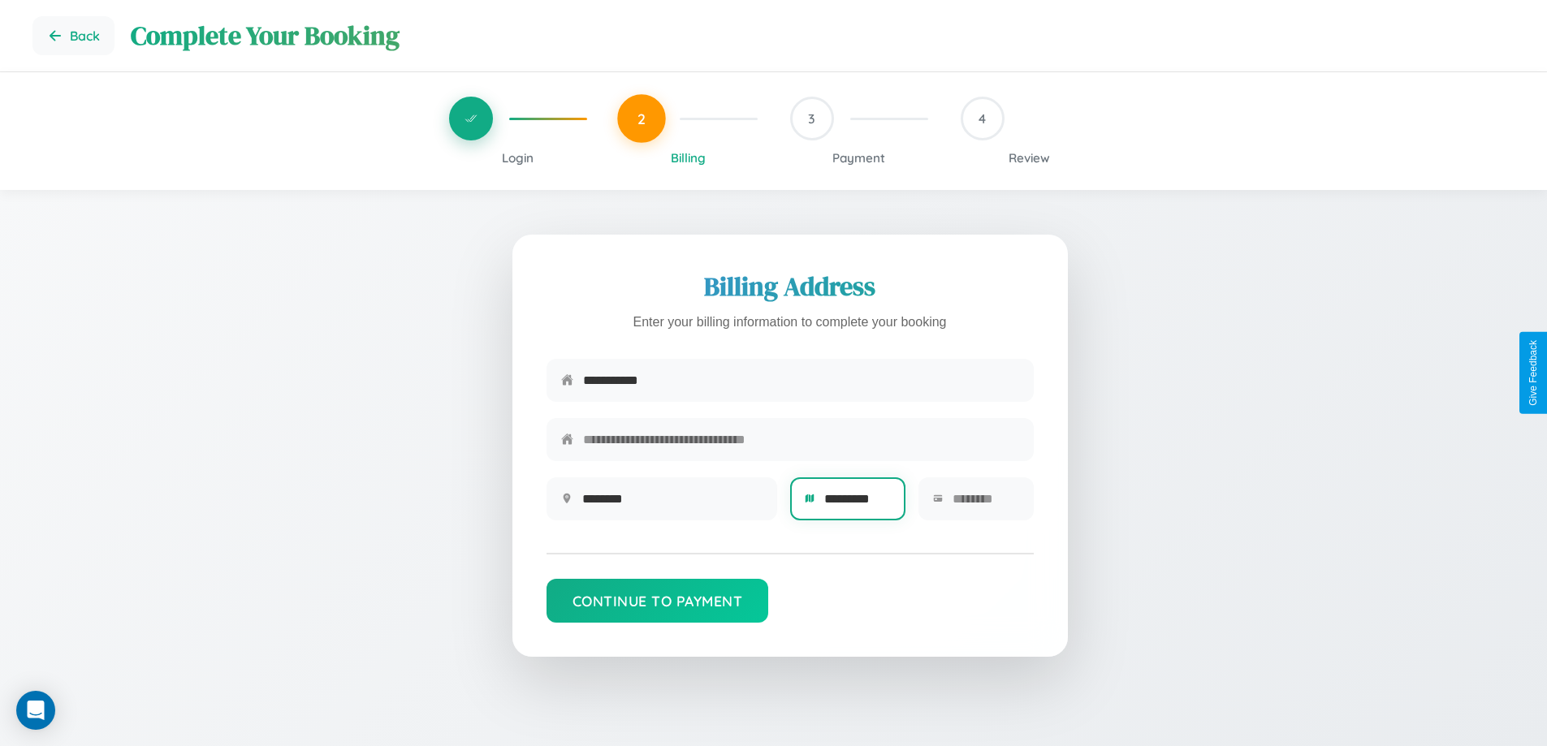
type input "*********"
click at [985, 504] on input "text" at bounding box center [985, 499] width 67 height 40
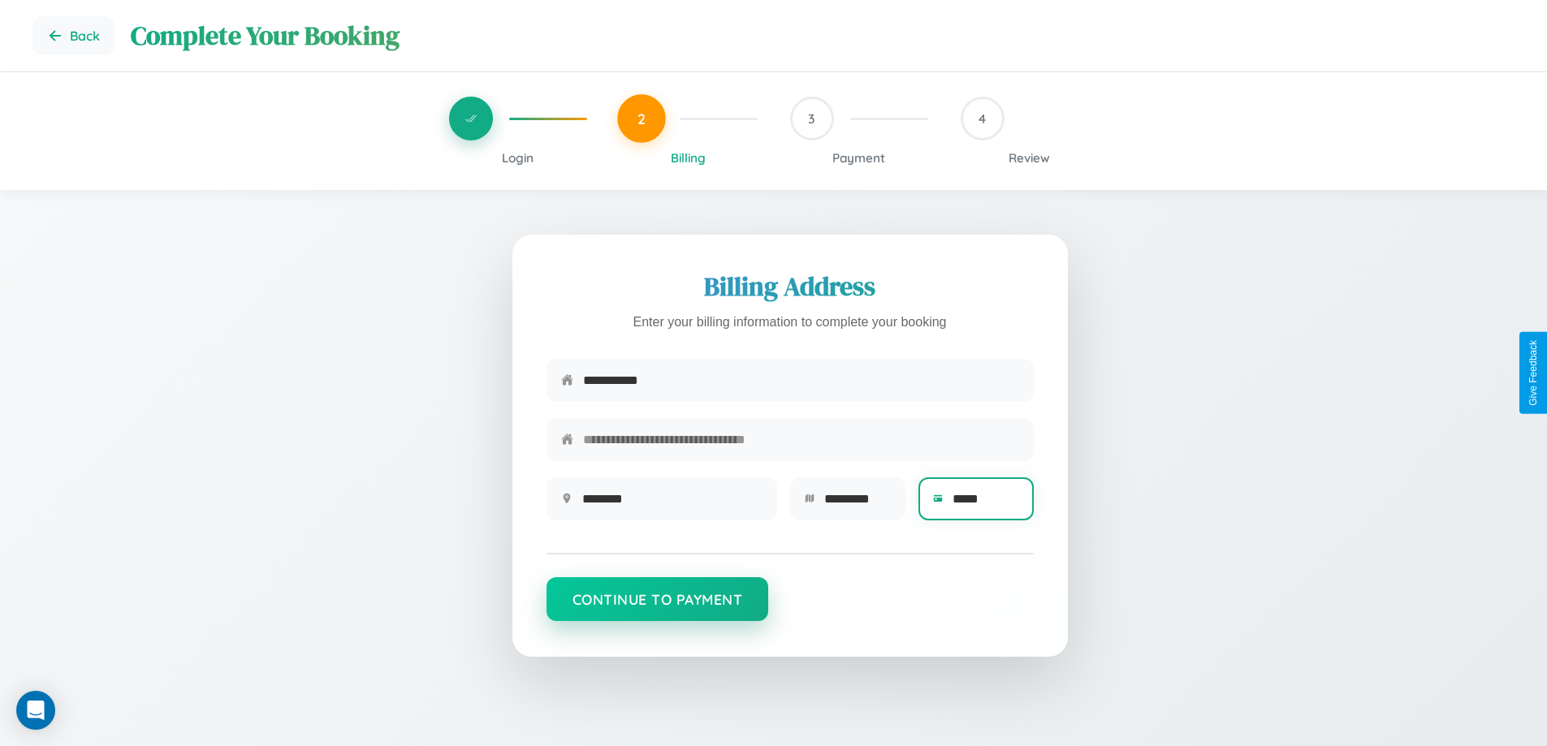
type input "*****"
click at [657, 607] on button "Continue to Payment" at bounding box center [657, 599] width 222 height 44
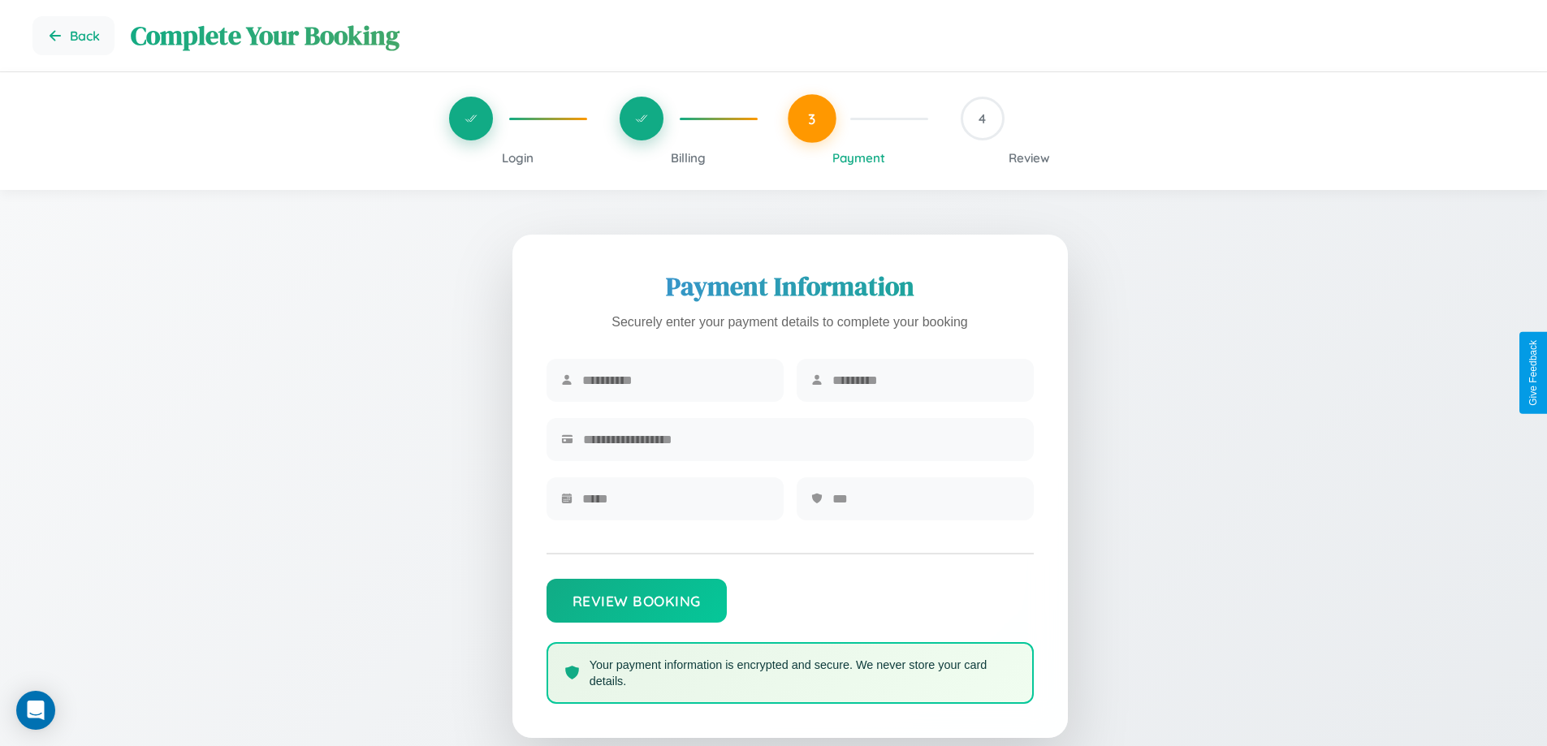
click at [675, 381] on input "text" at bounding box center [675, 380] width 187 height 40
type input "*******"
click at [925, 381] on input "text" at bounding box center [925, 380] width 187 height 40
type input "*****"
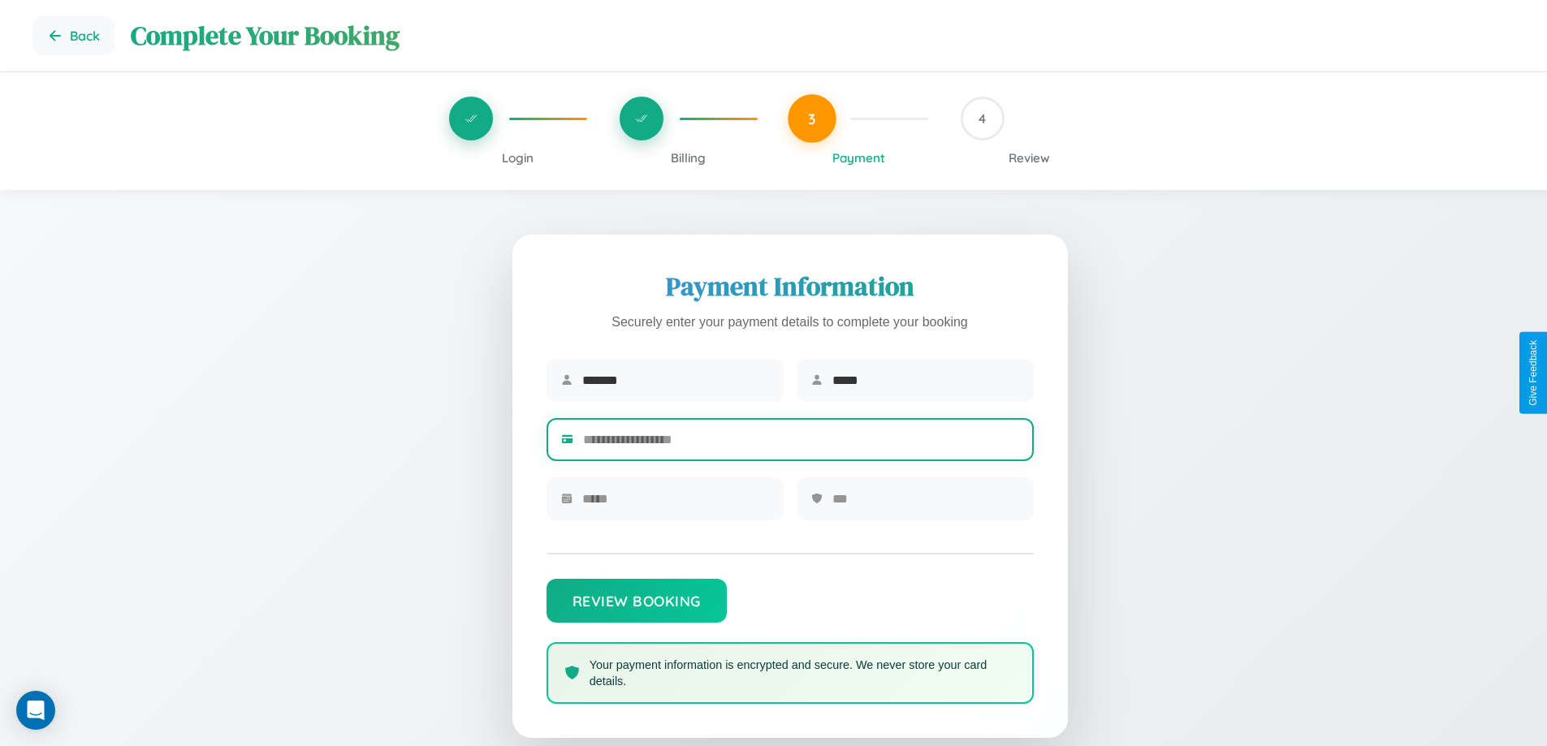
click at [801, 442] on input "text" at bounding box center [801, 440] width 436 height 40
type input "**********"
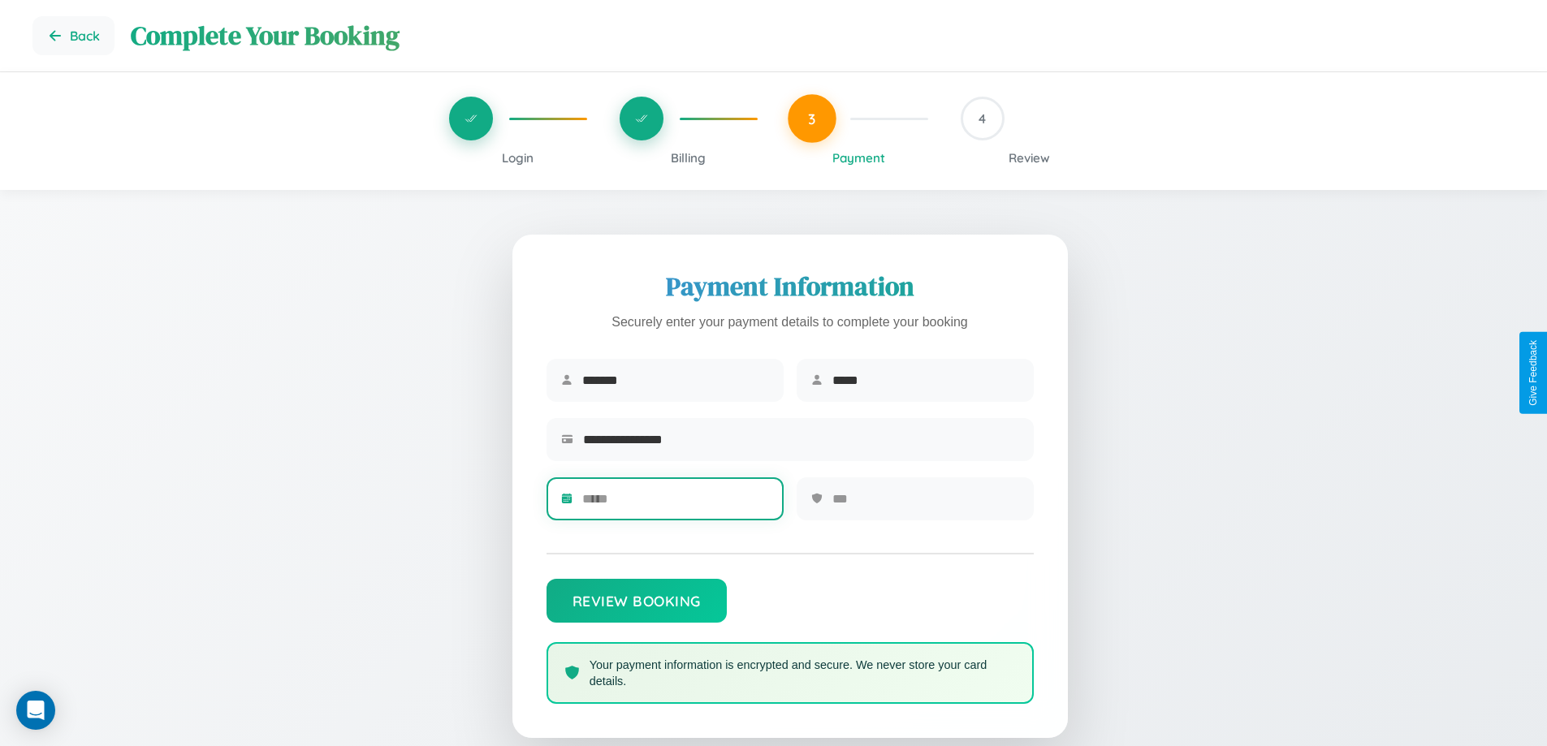
click at [675, 504] on input "text" at bounding box center [675, 499] width 187 height 40
type input "*****"
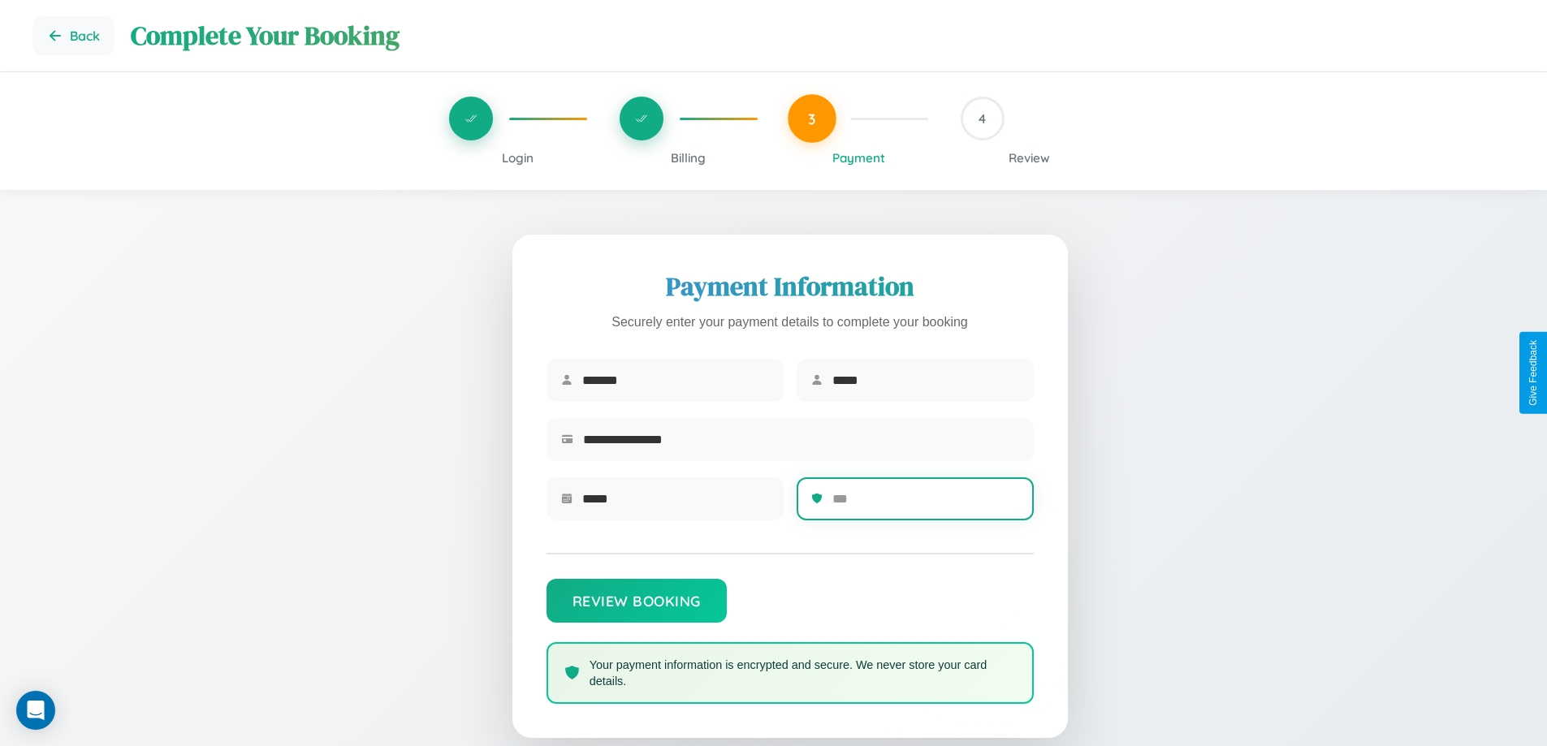
click at [925, 504] on input "text" at bounding box center [925, 499] width 187 height 40
type input "***"
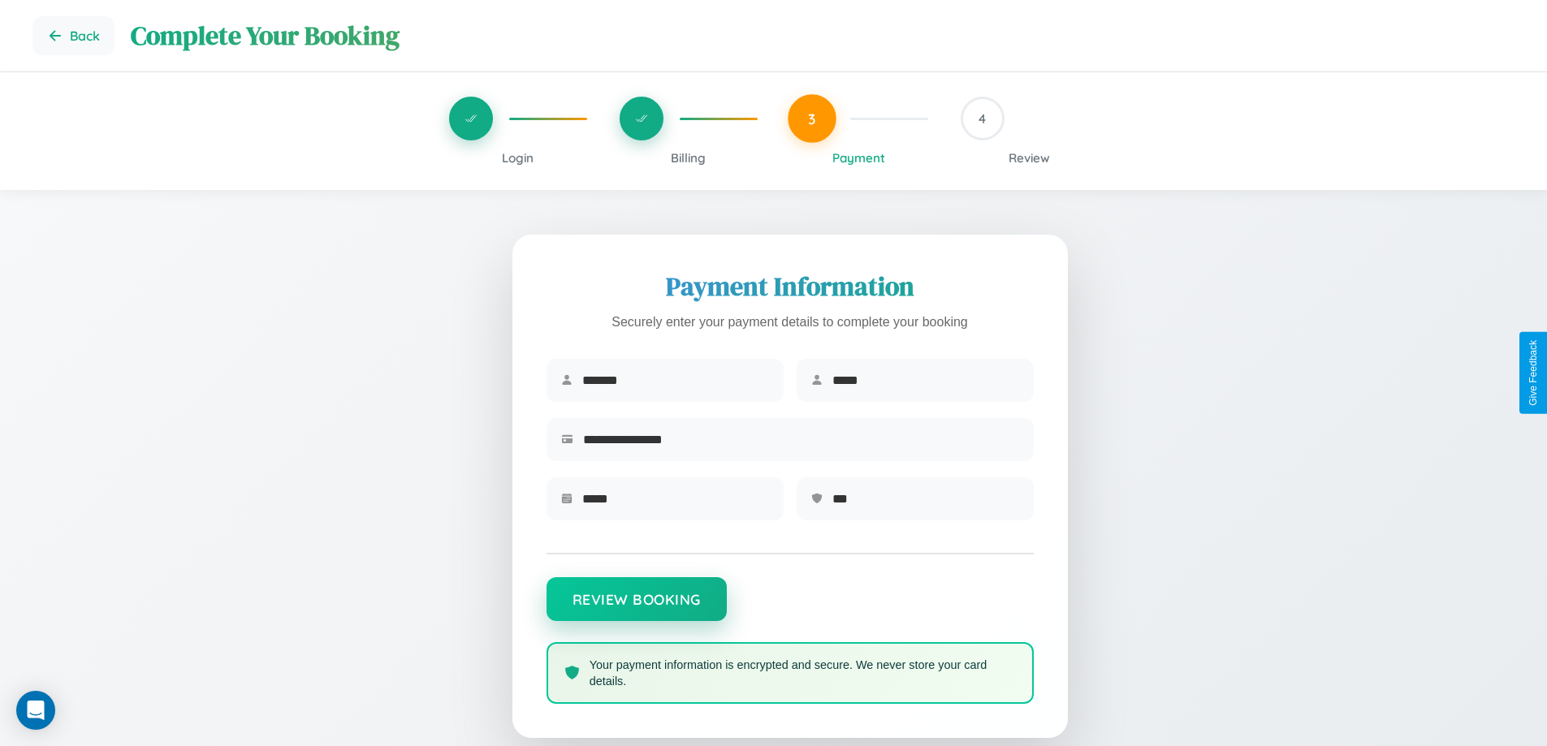
click at [636, 607] on button "Review Booking" at bounding box center [636, 599] width 180 height 44
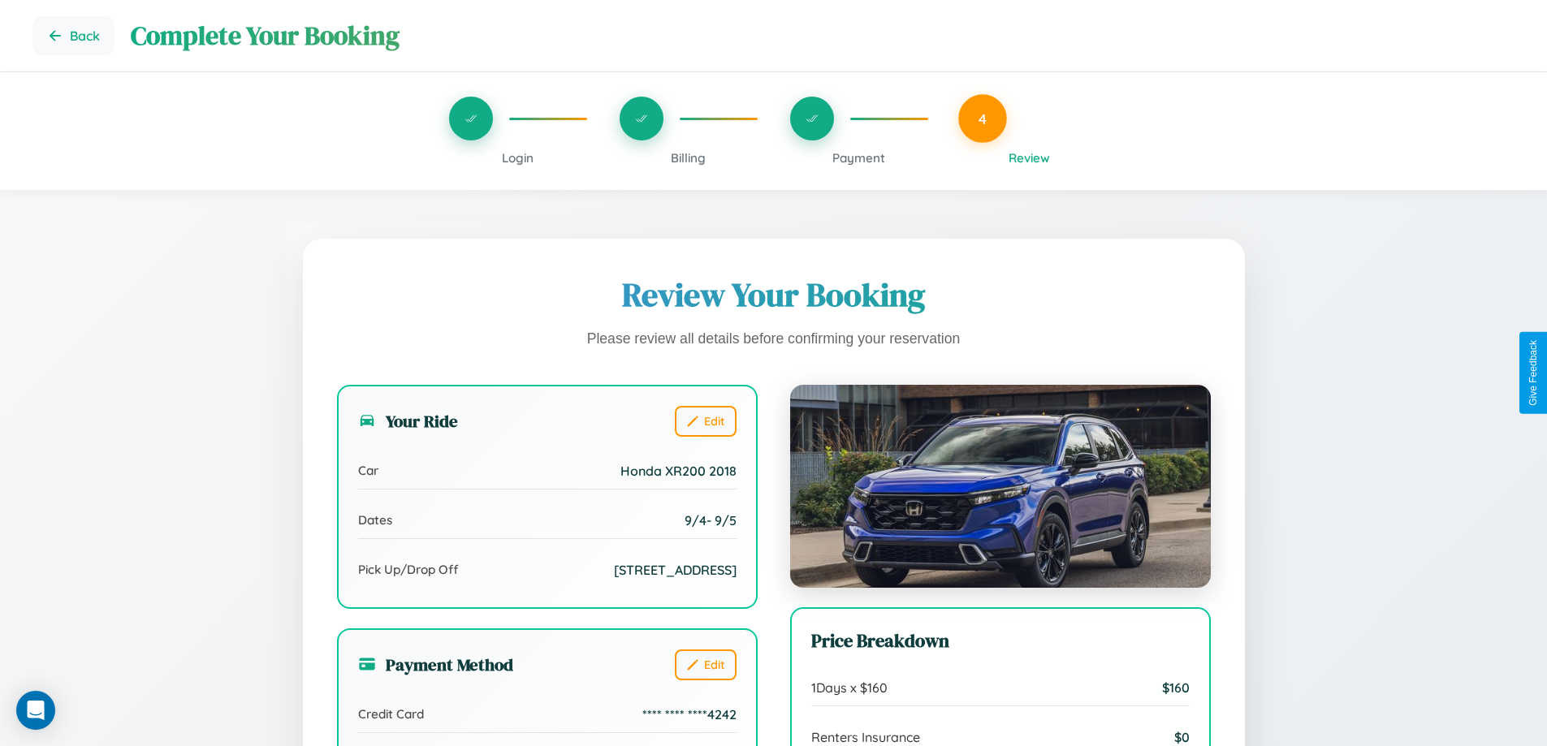
scroll to position [194, 0]
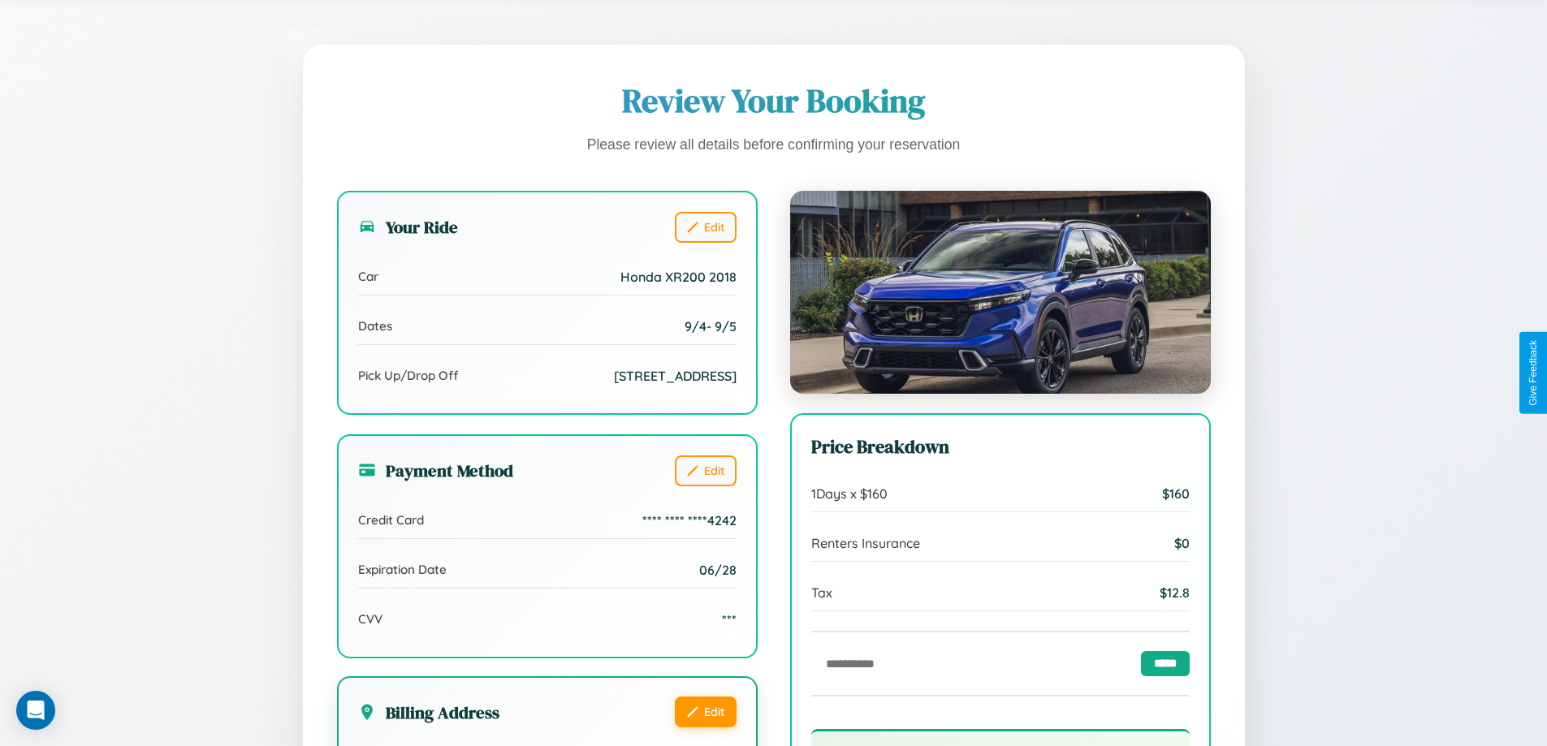
click at [705, 727] on button "Edit" at bounding box center [706, 712] width 62 height 31
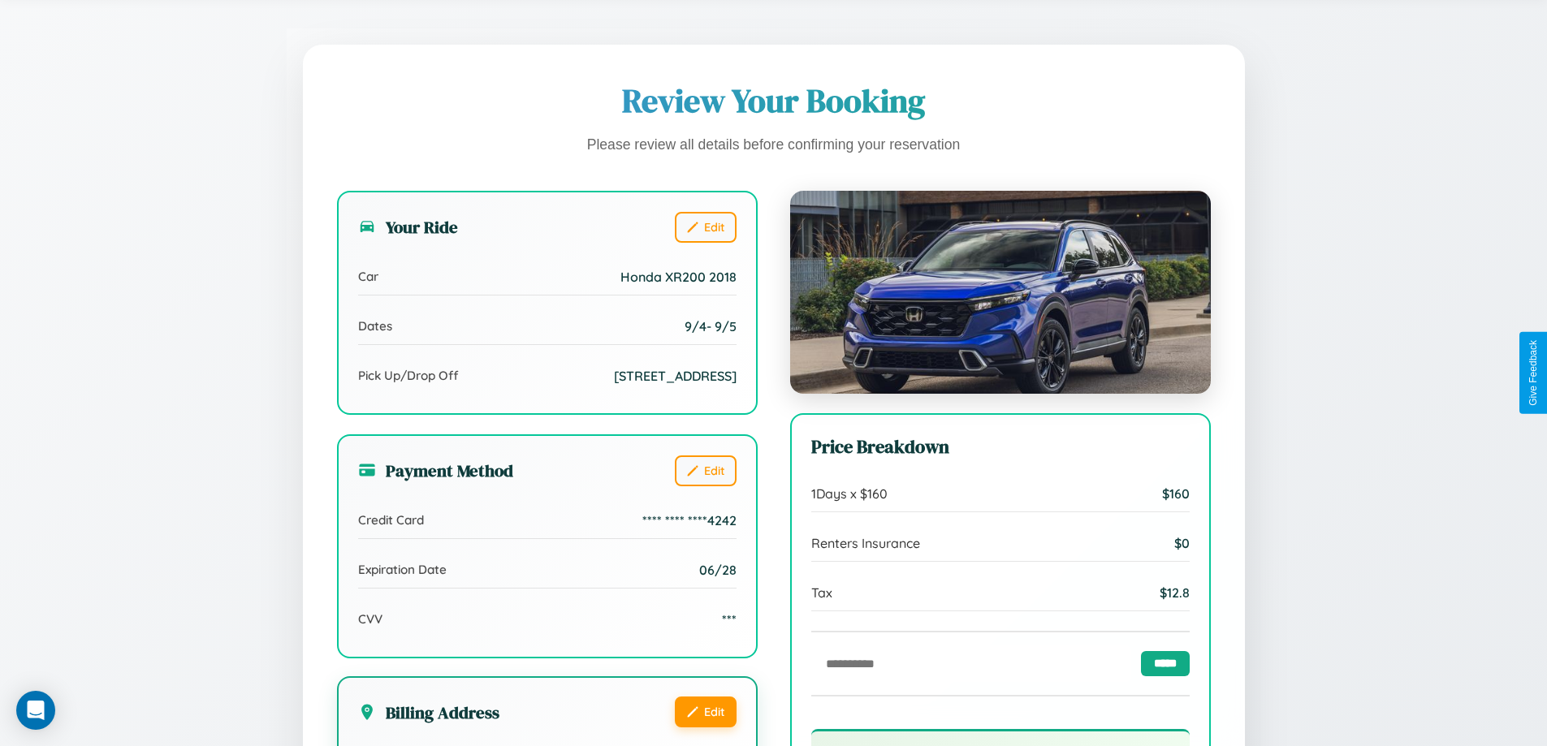
click at [705, 727] on button "Edit" at bounding box center [706, 712] width 62 height 31
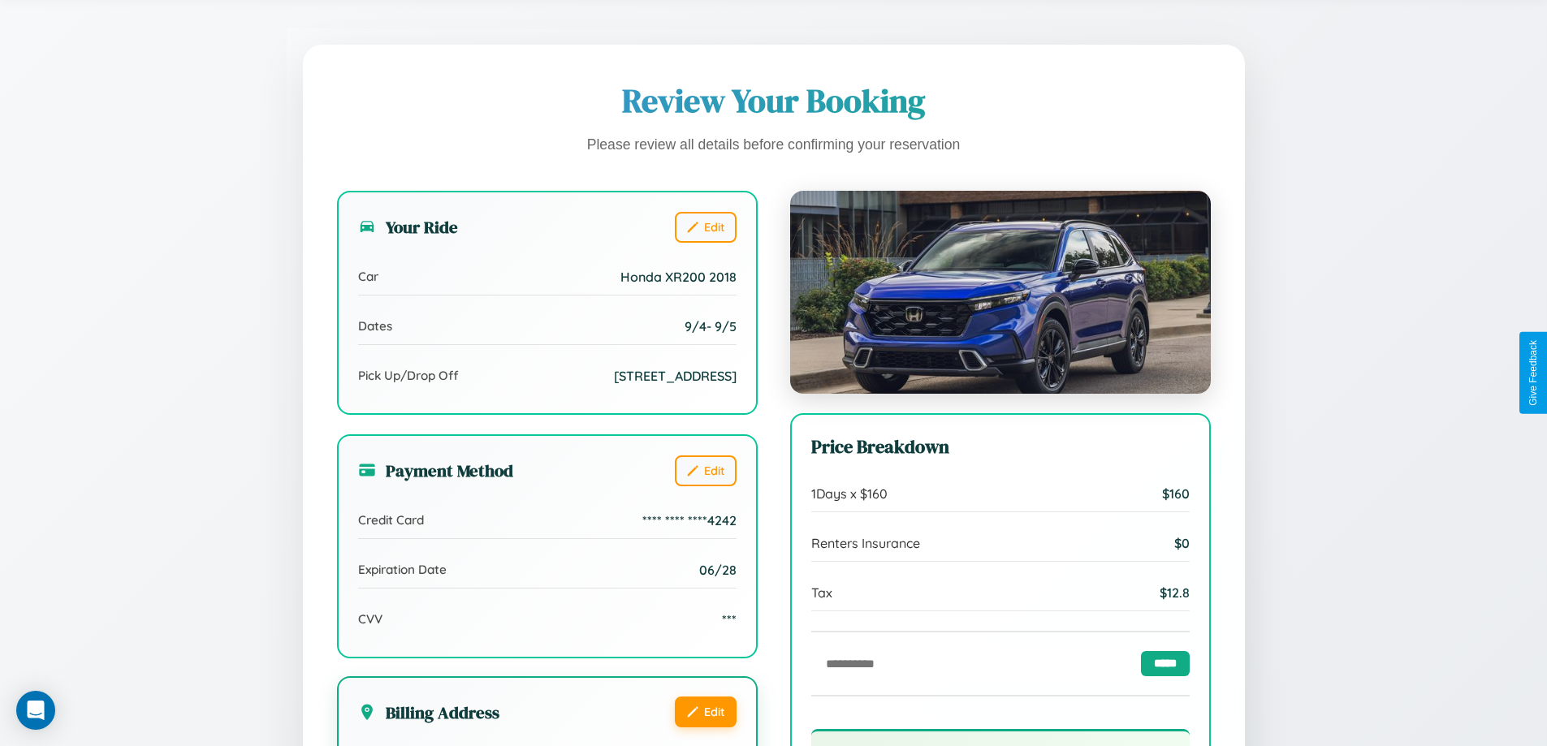
click at [705, 727] on button "Edit" at bounding box center [706, 712] width 62 height 31
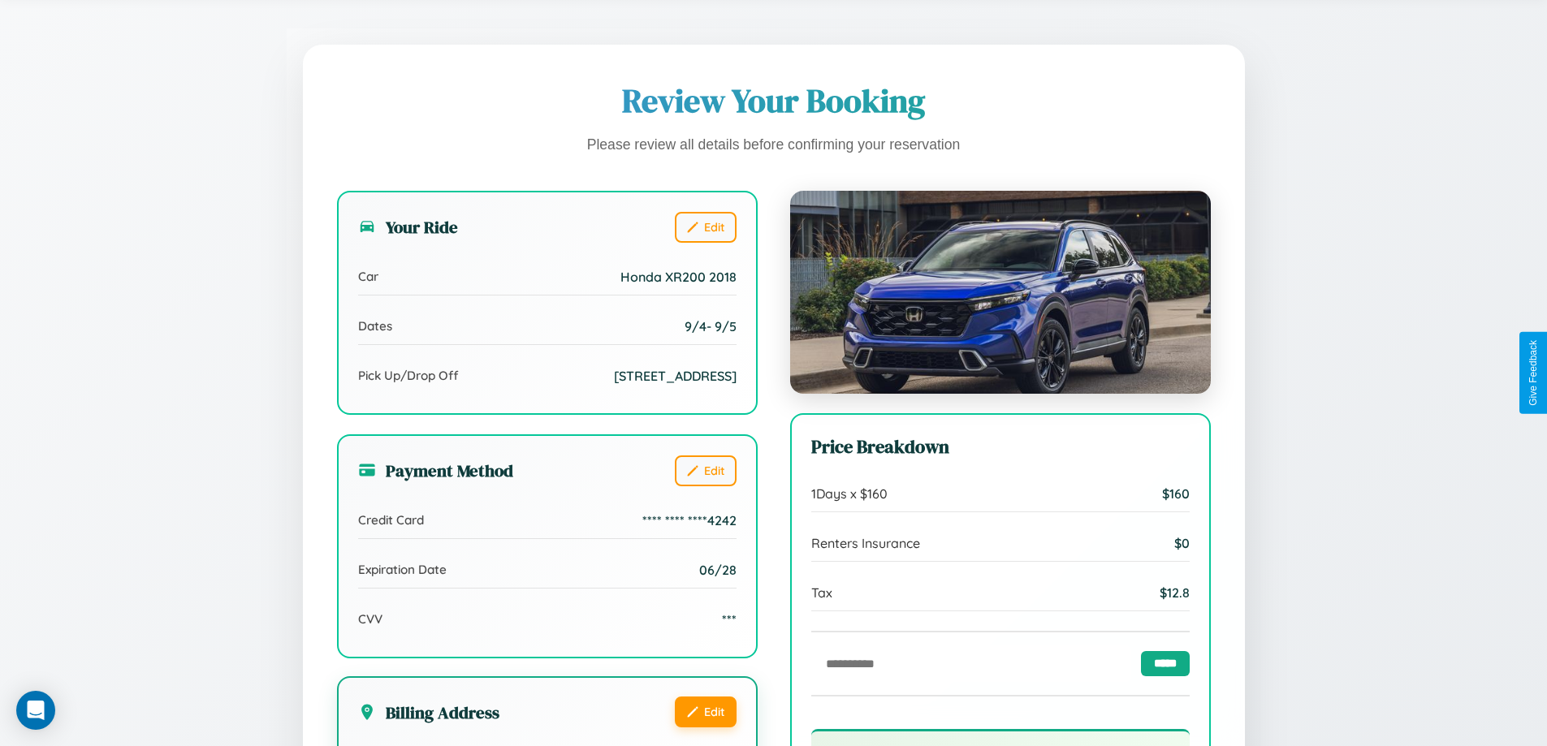
click at [705, 727] on button "Edit" at bounding box center [706, 712] width 62 height 31
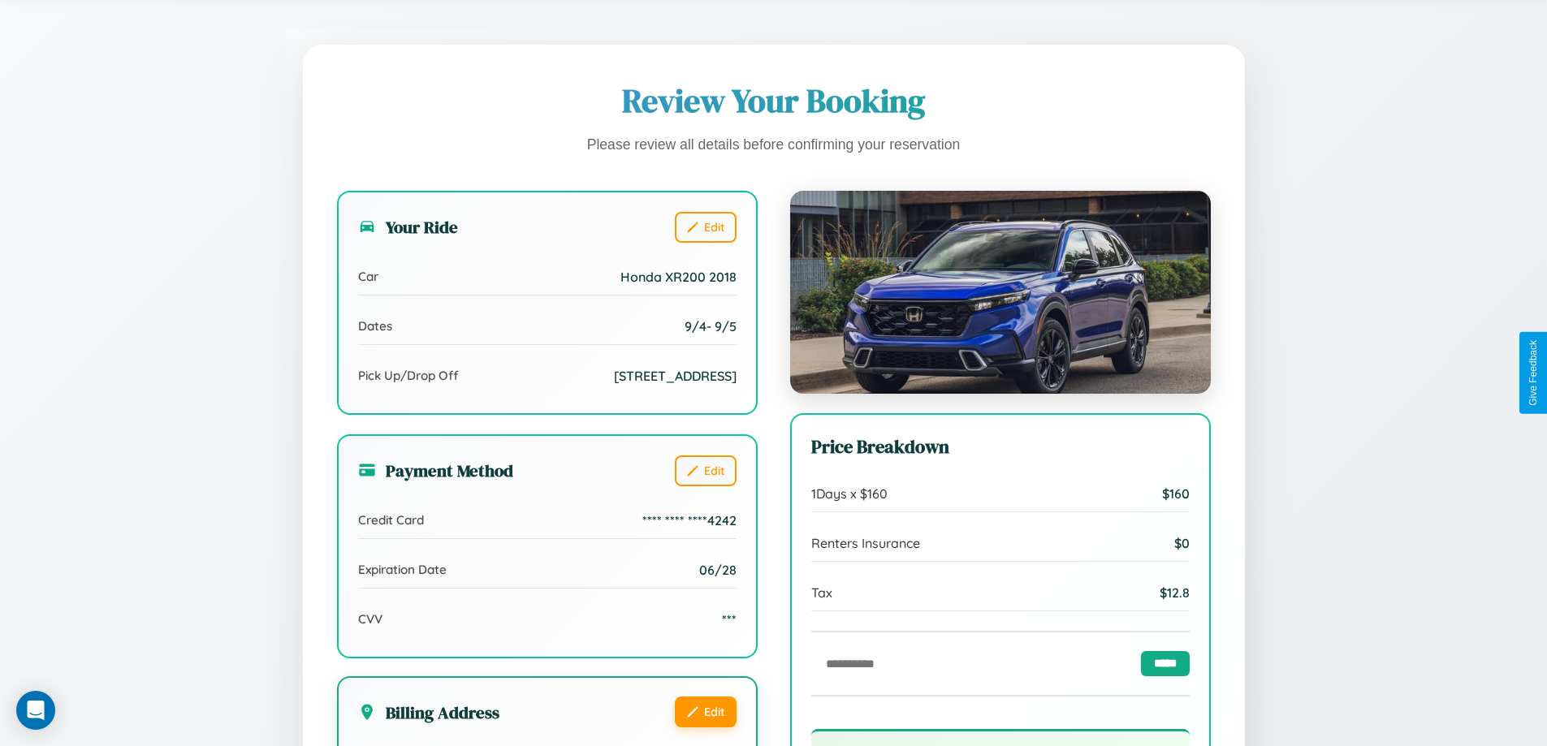
click at [705, 727] on button "Edit" at bounding box center [706, 712] width 62 height 31
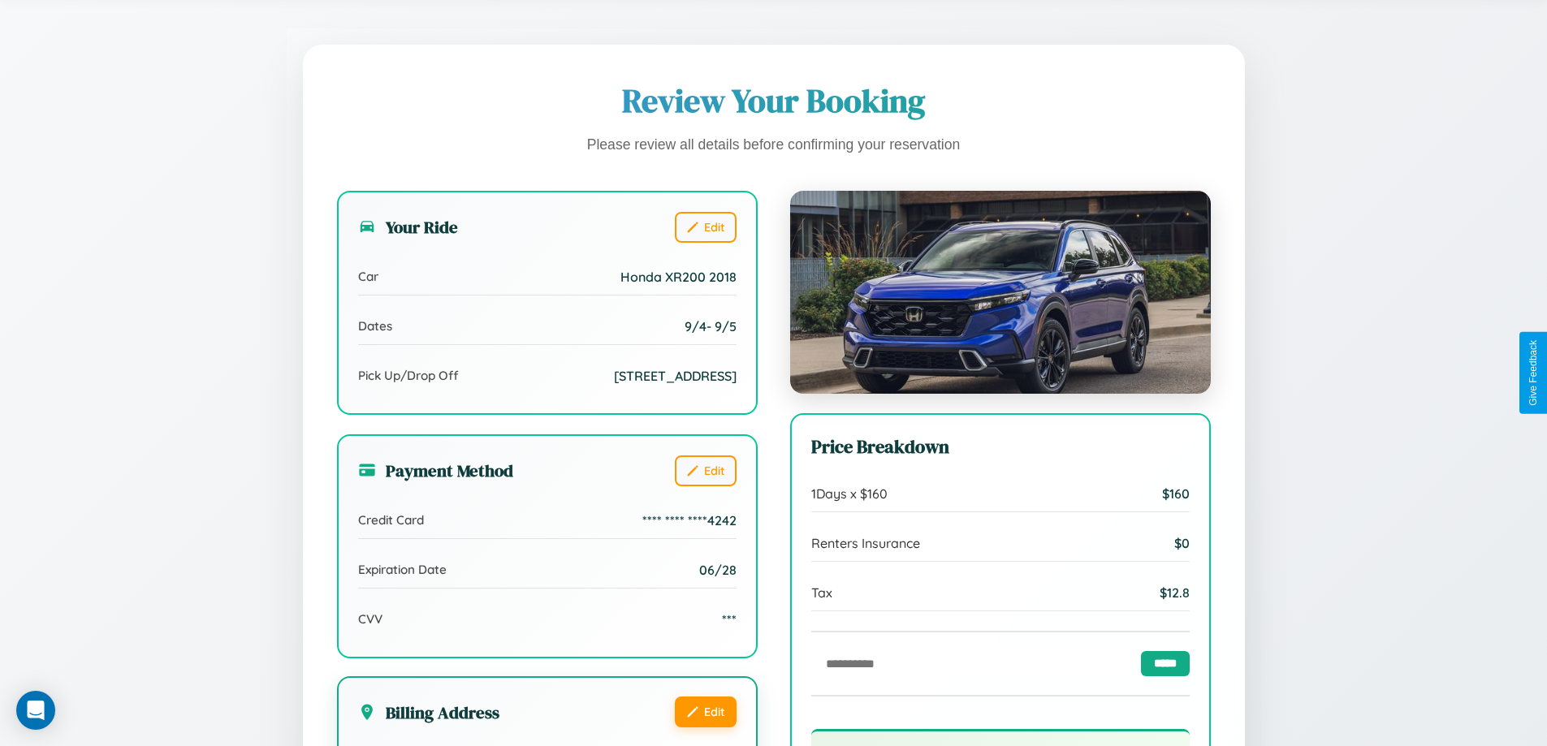
scroll to position [447, 0]
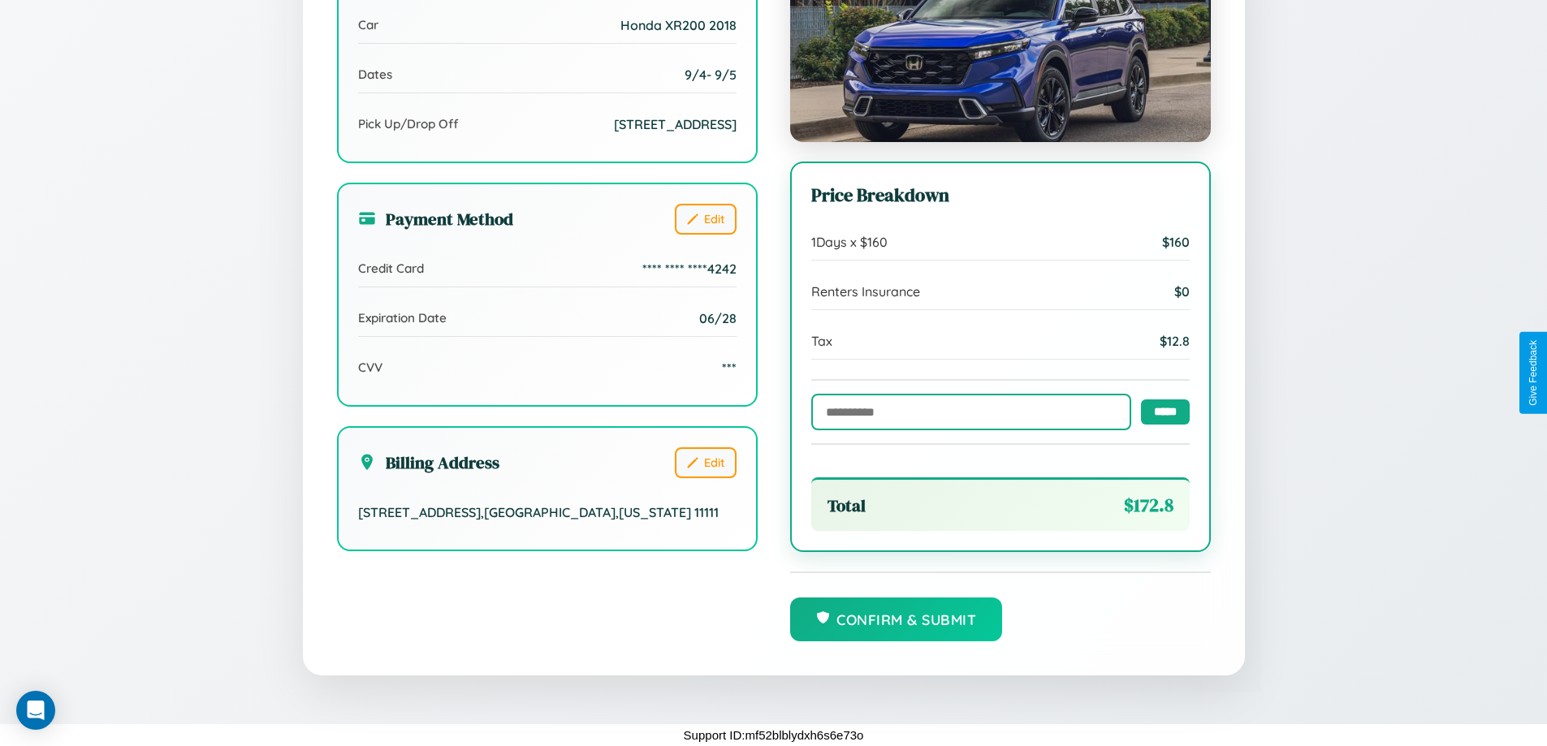
click at [966, 411] on input "text" at bounding box center [971, 412] width 320 height 37
type input "******"
click at [1160, 411] on input "*****" at bounding box center [1165, 411] width 49 height 25
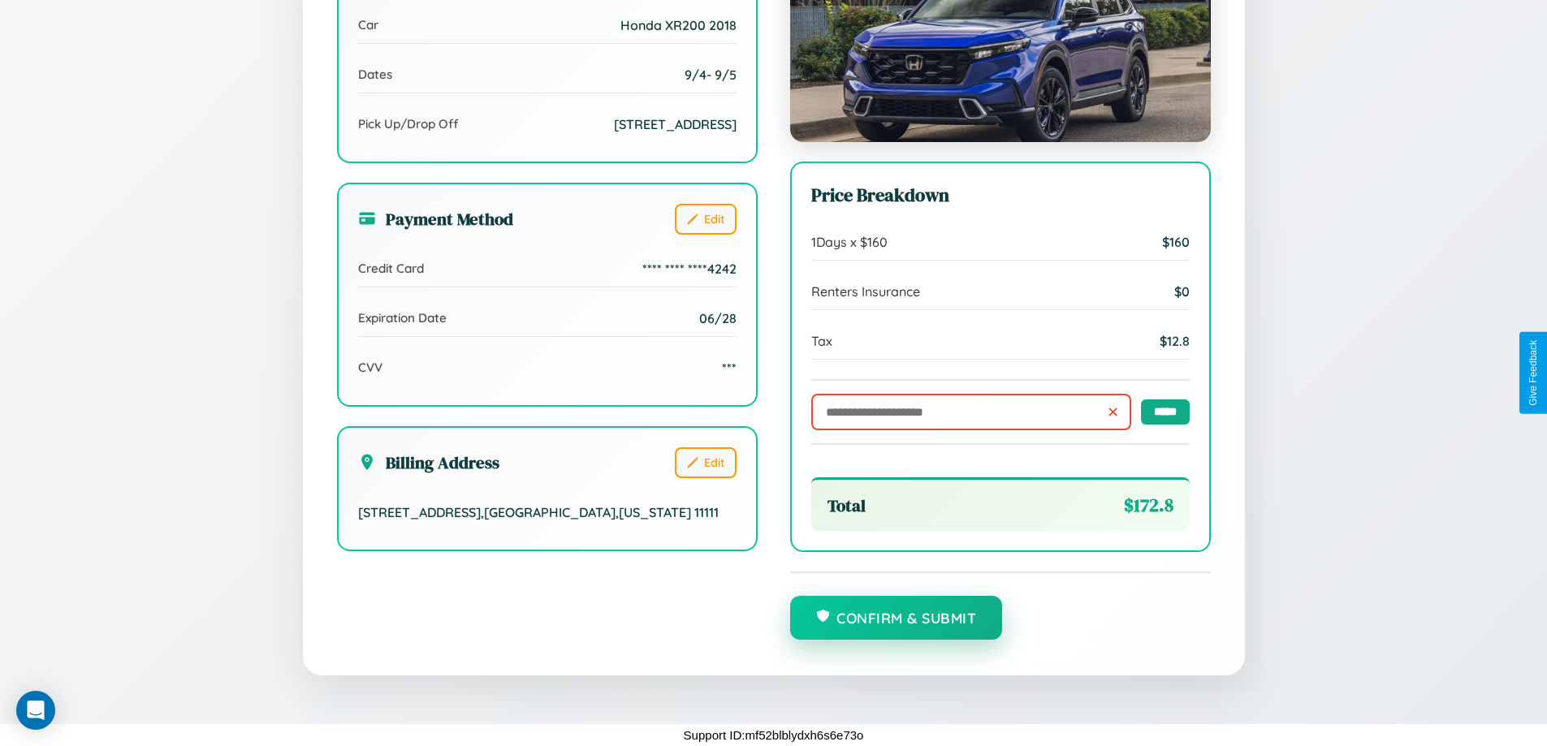
click at [896, 619] on button "Confirm & Submit" at bounding box center [896, 618] width 213 height 44
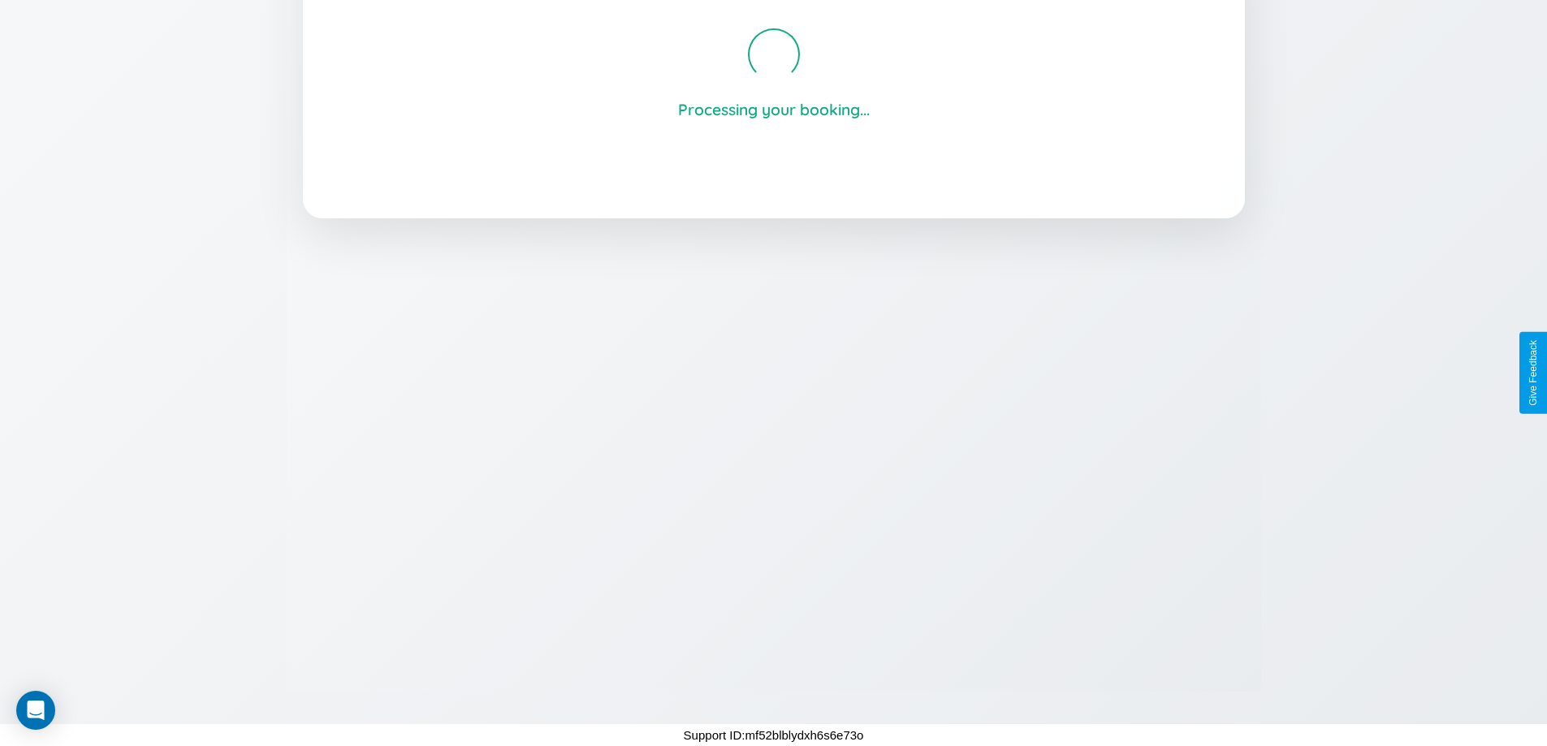
scroll to position [309, 0]
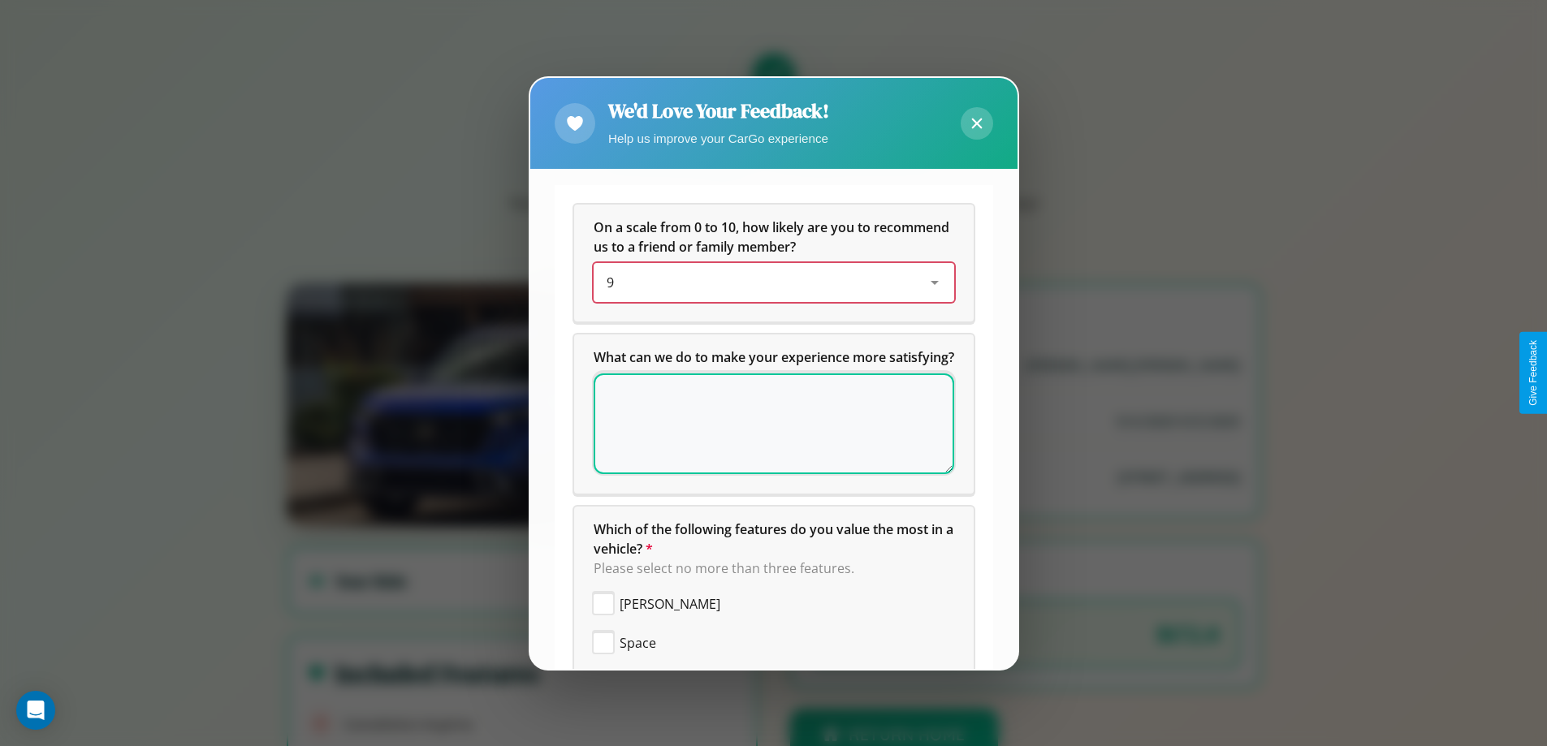
click at [767, 283] on div "9" at bounding box center [761, 282] width 309 height 19
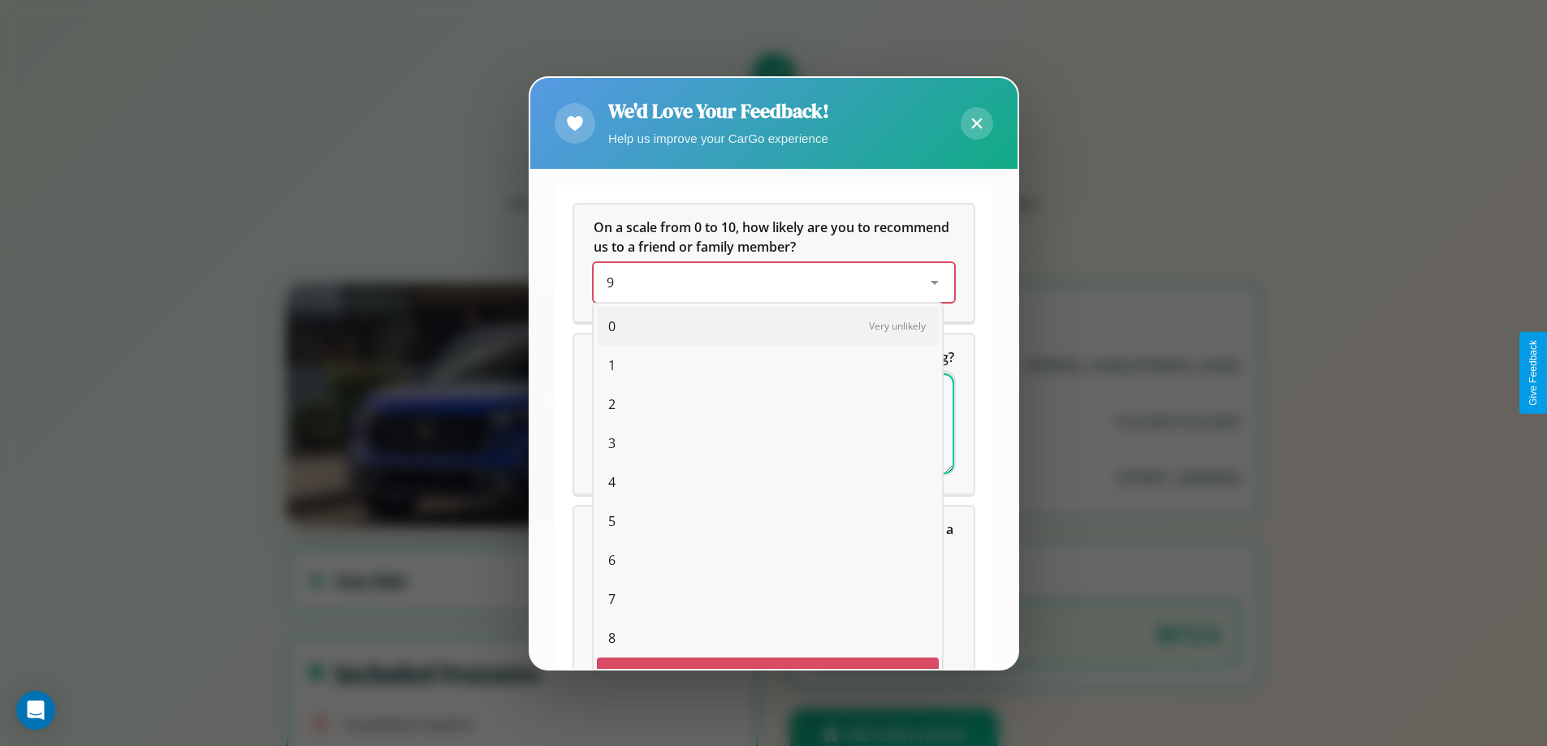
scroll to position [28, 67]
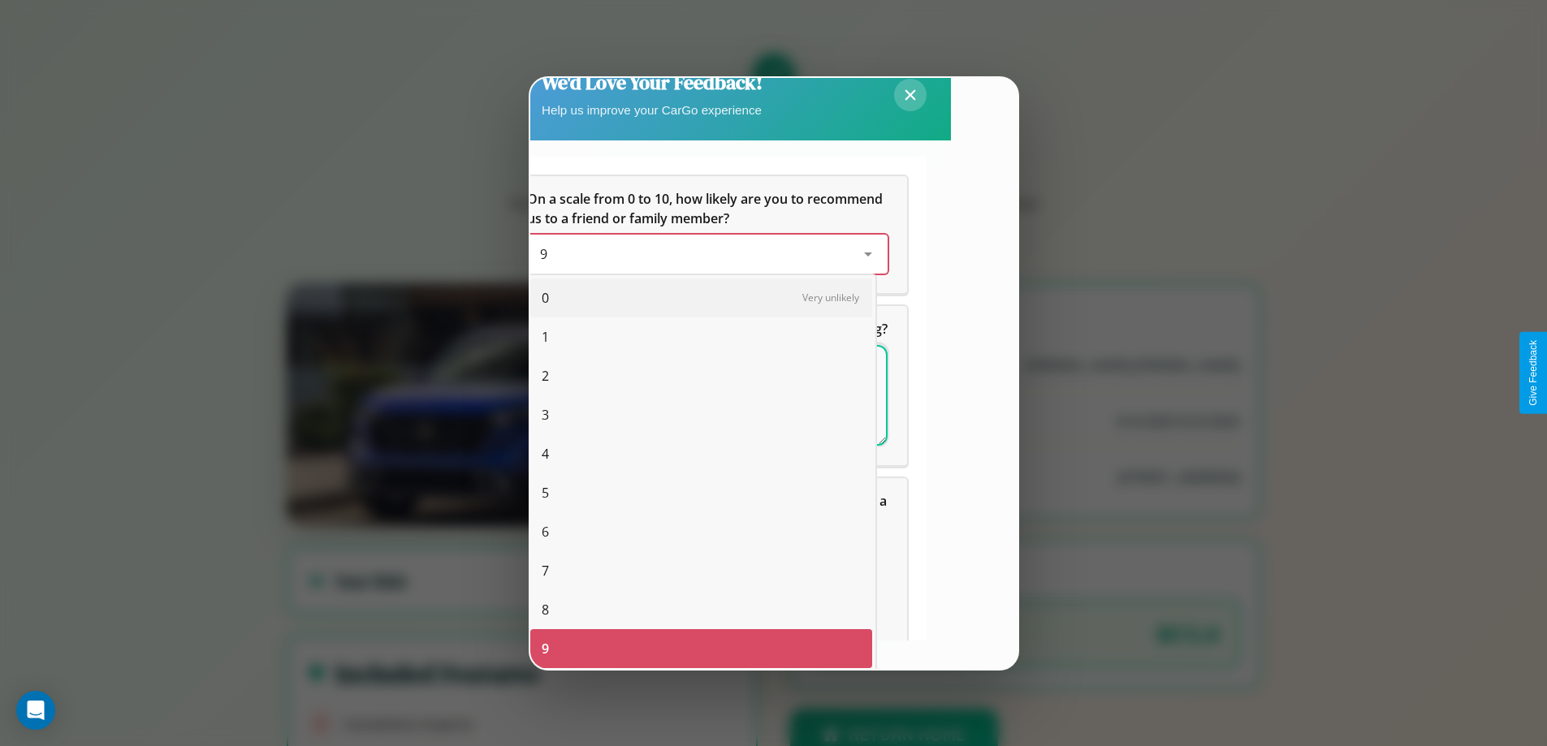
click at [545, 454] on span "4" at bounding box center [545, 453] width 7 height 19
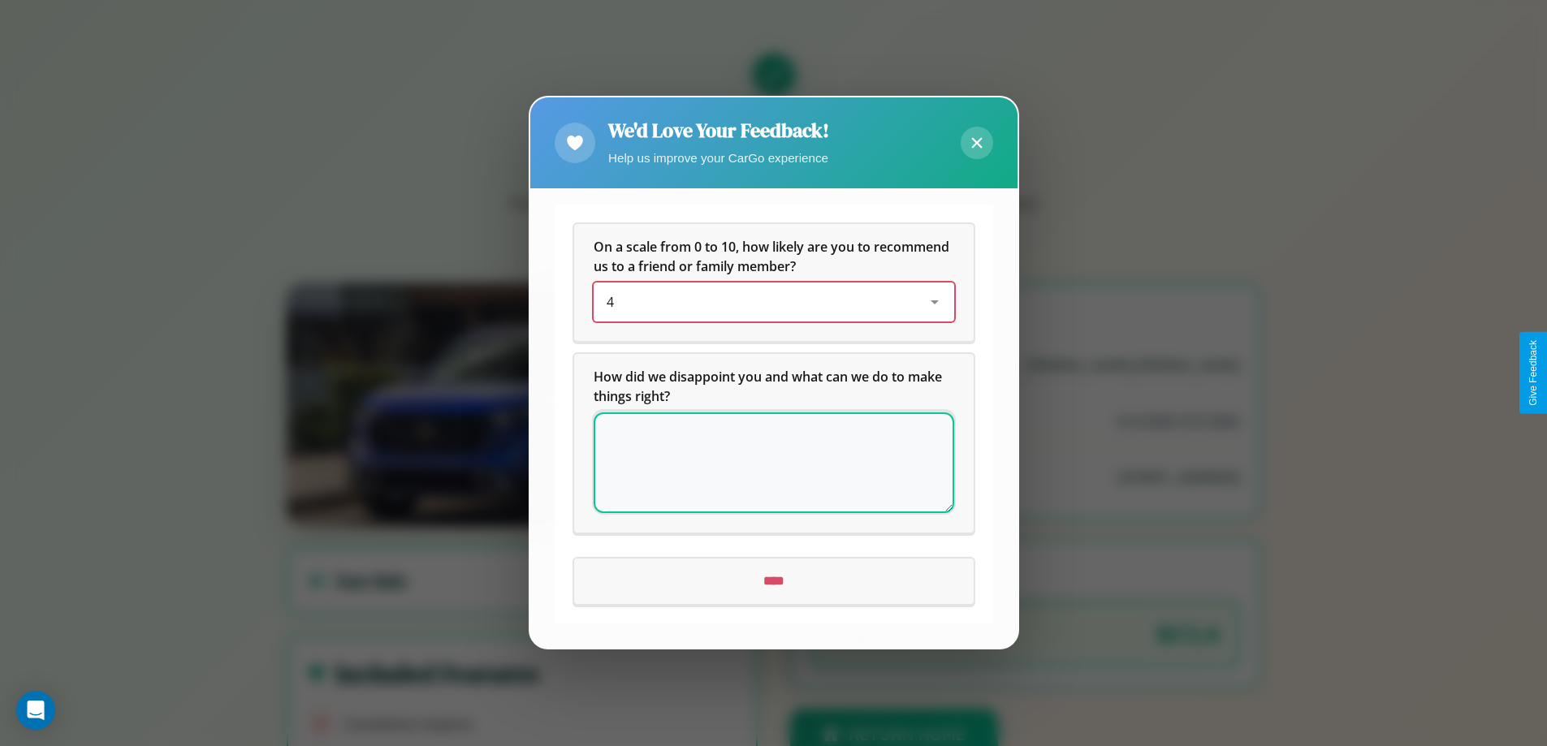
scroll to position [0, 0]
click at [976, 143] on icon at bounding box center [976, 143] width 11 height 11
